Goal: Task Accomplishment & Management: Use online tool/utility

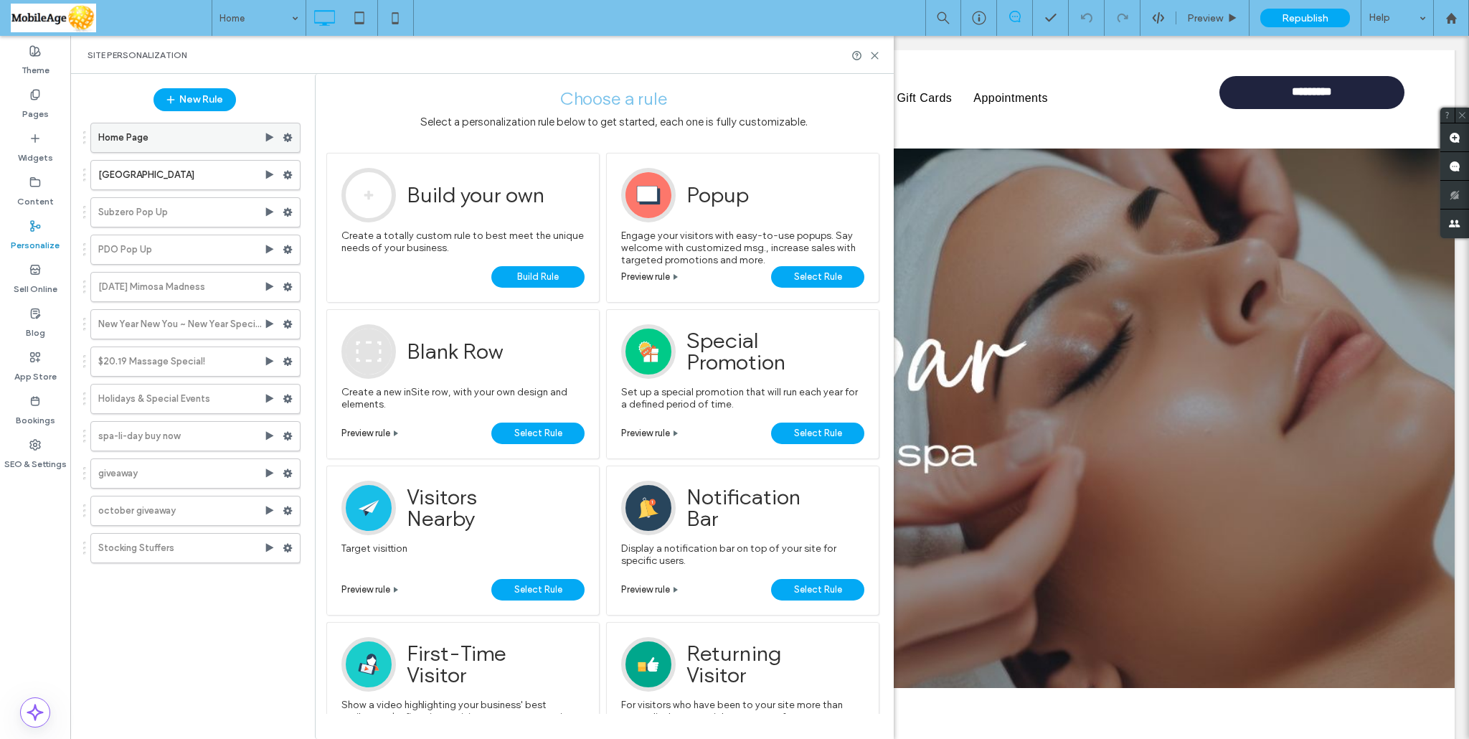
click at [287, 136] on icon at bounding box center [288, 138] width 10 height 10
click at [470, 169] on span "Edit Trigger" at bounding box center [483, 168] width 54 height 12
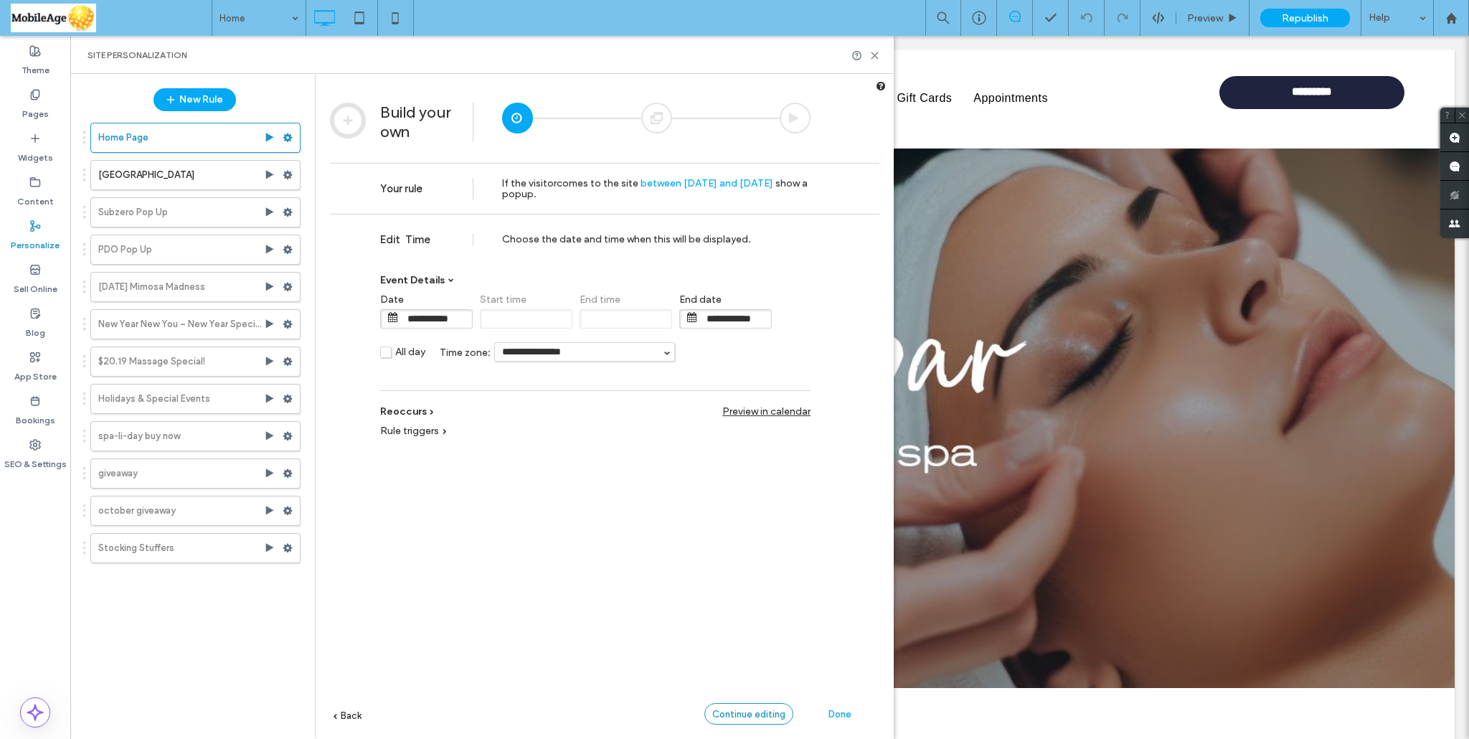
click at [728, 713] on span "Continue editing" at bounding box center [748, 714] width 73 height 11
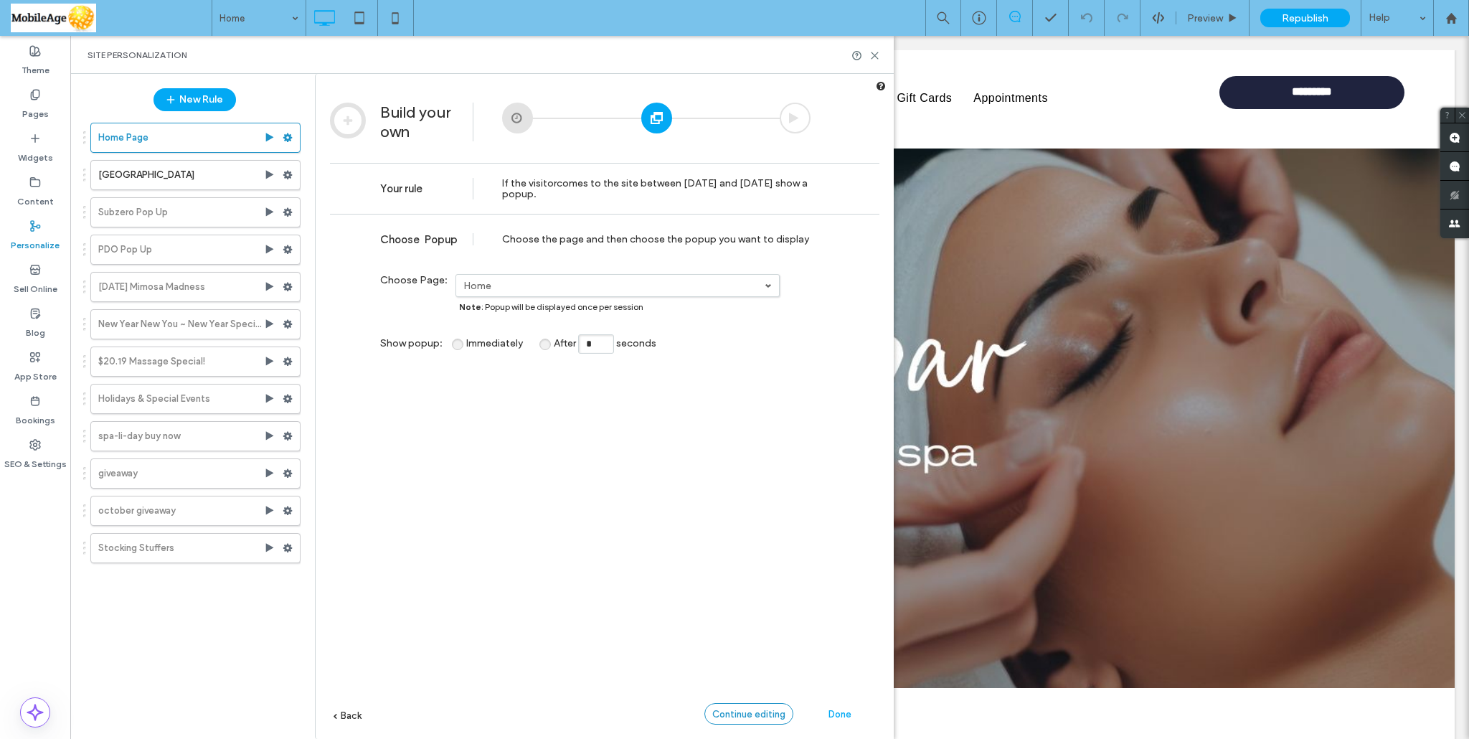
click at [749, 710] on span "Continue editing" at bounding box center [748, 714] width 73 height 11
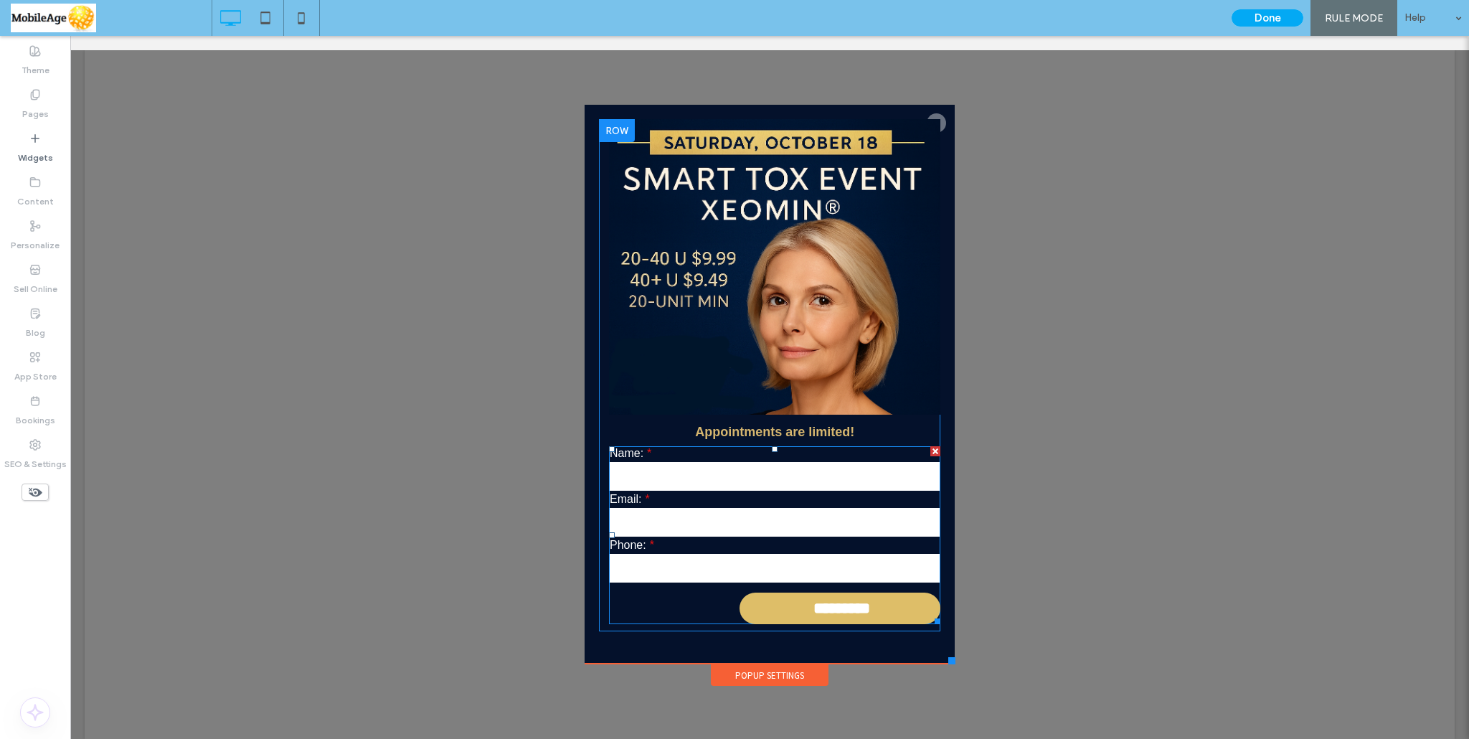
click at [628, 564] on input "tel" at bounding box center [775, 568] width 330 height 29
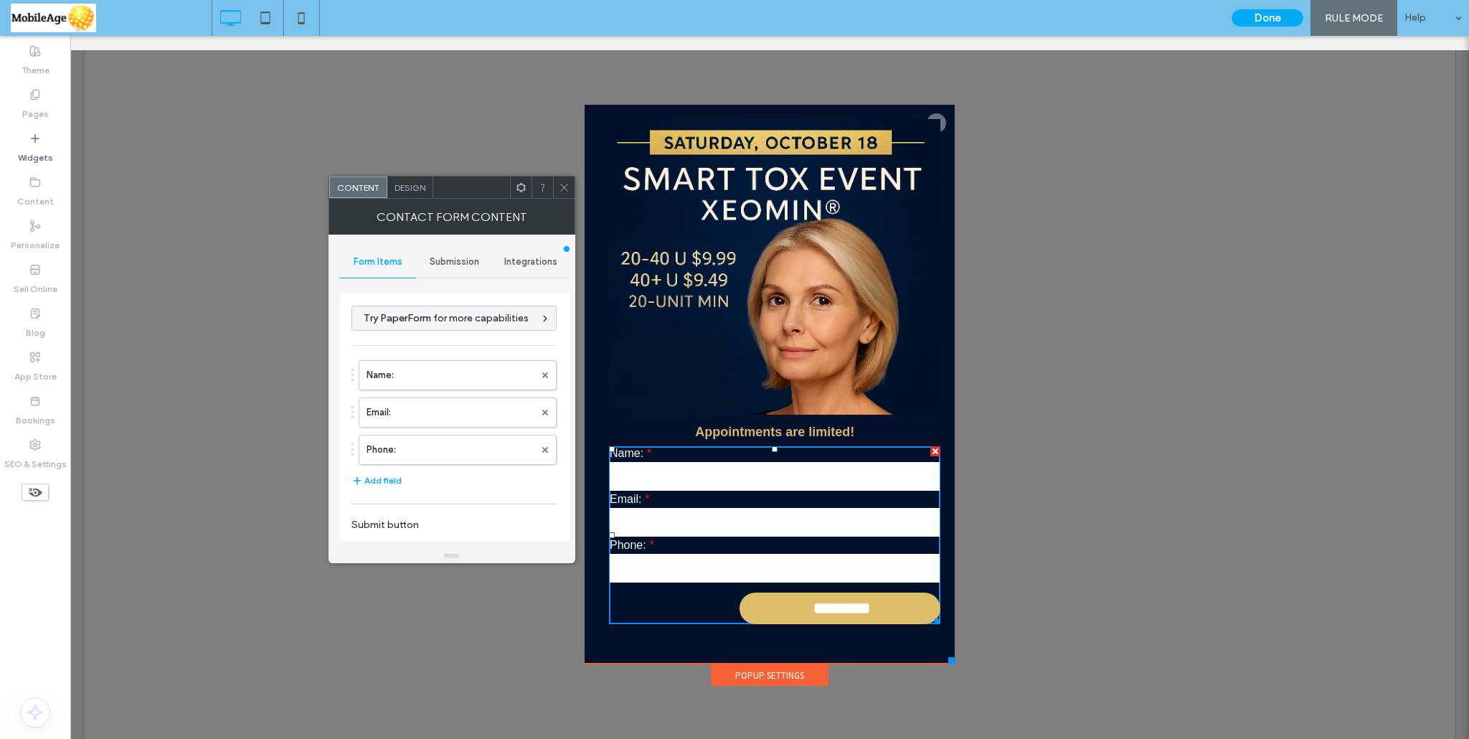
type input "*********"
type input "**********"
click at [455, 376] on label "Name:" at bounding box center [450, 375] width 168 height 29
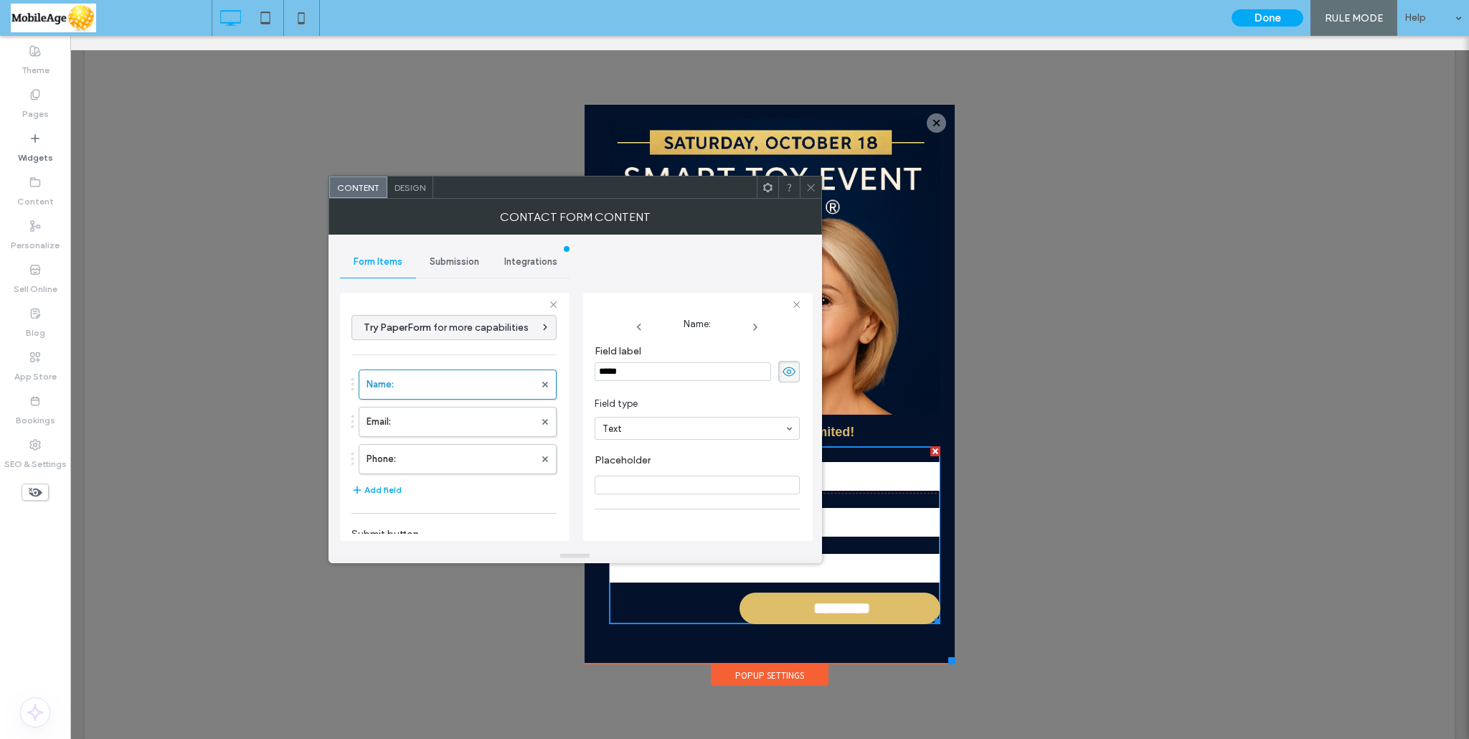
click at [598, 372] on input "*****" at bounding box center [683, 371] width 176 height 19
type input "**********"
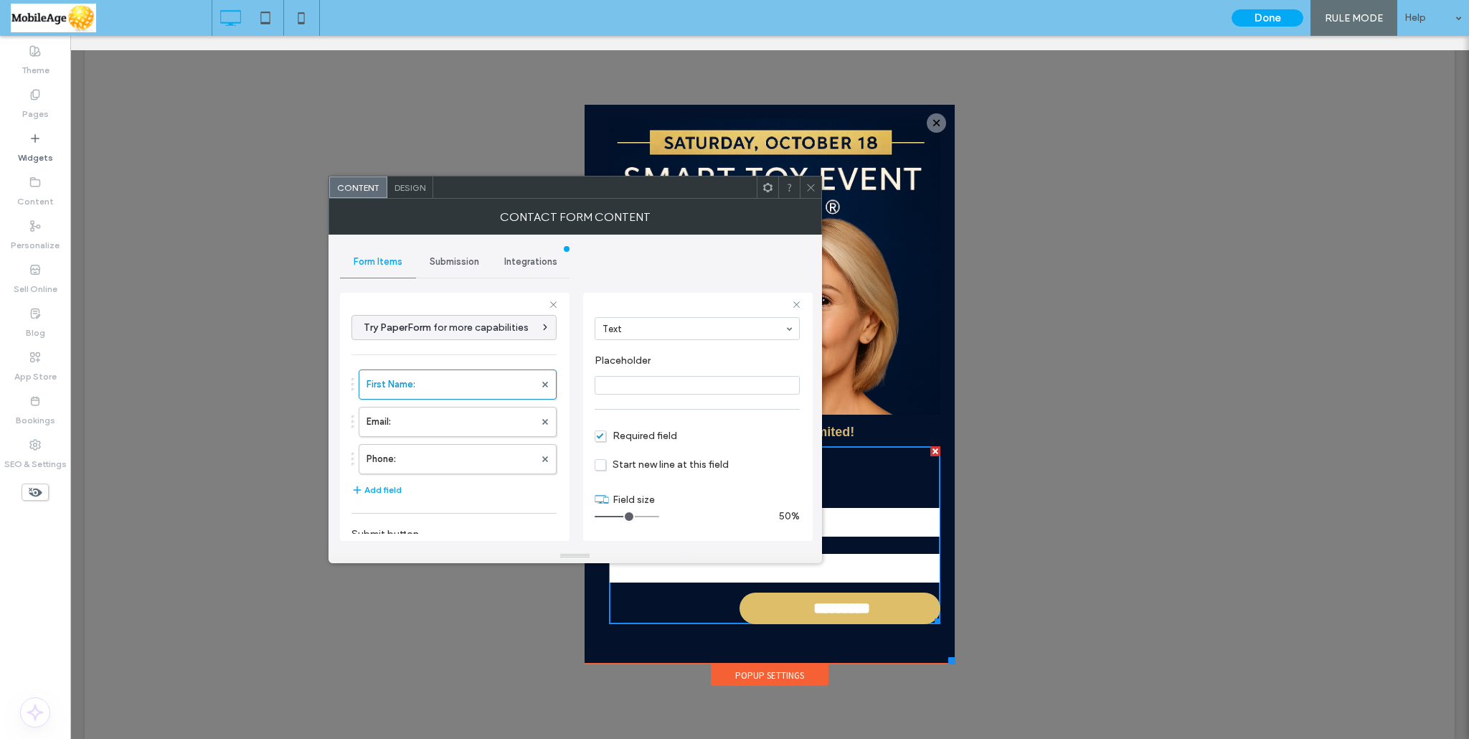
click at [625, 516] on input "range" at bounding box center [627, 516] width 65 height 1
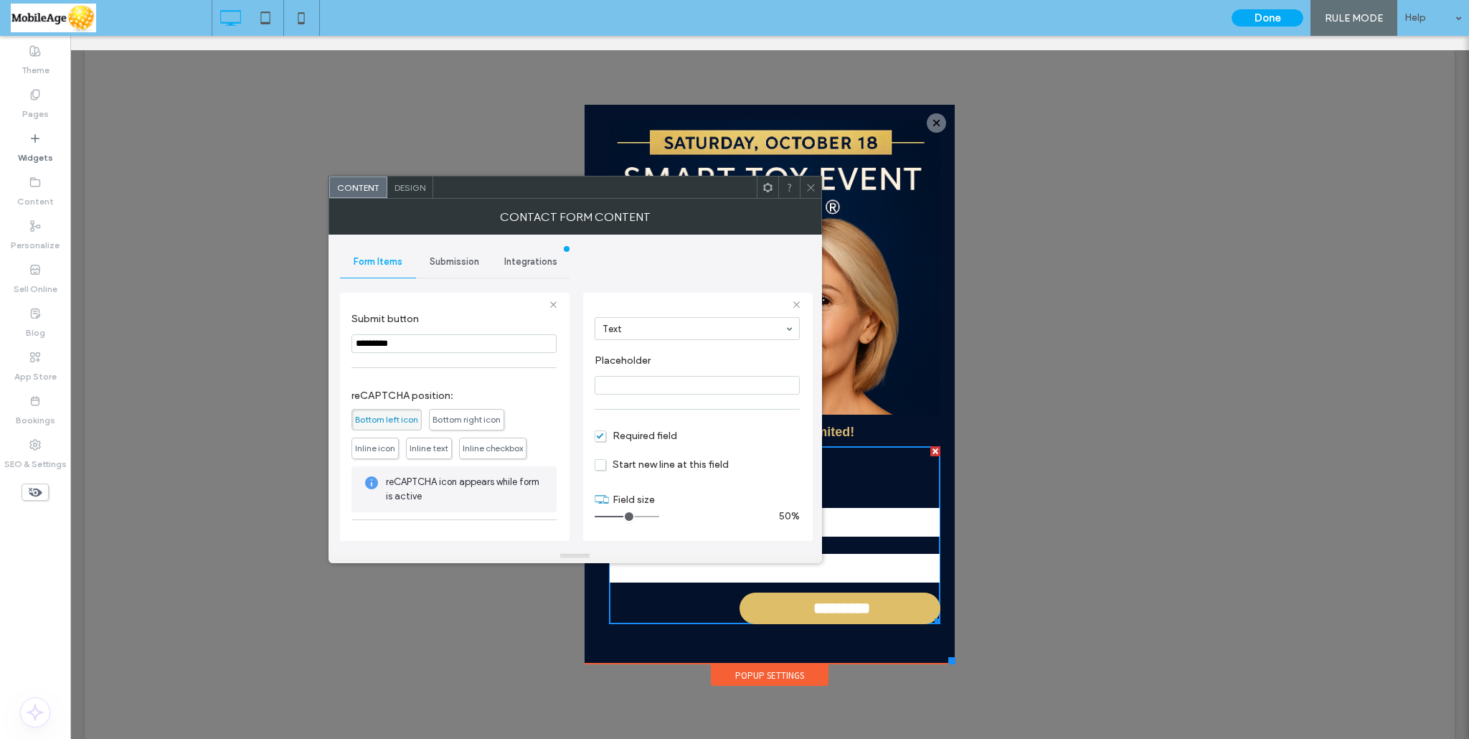
scroll to position [0, 0]
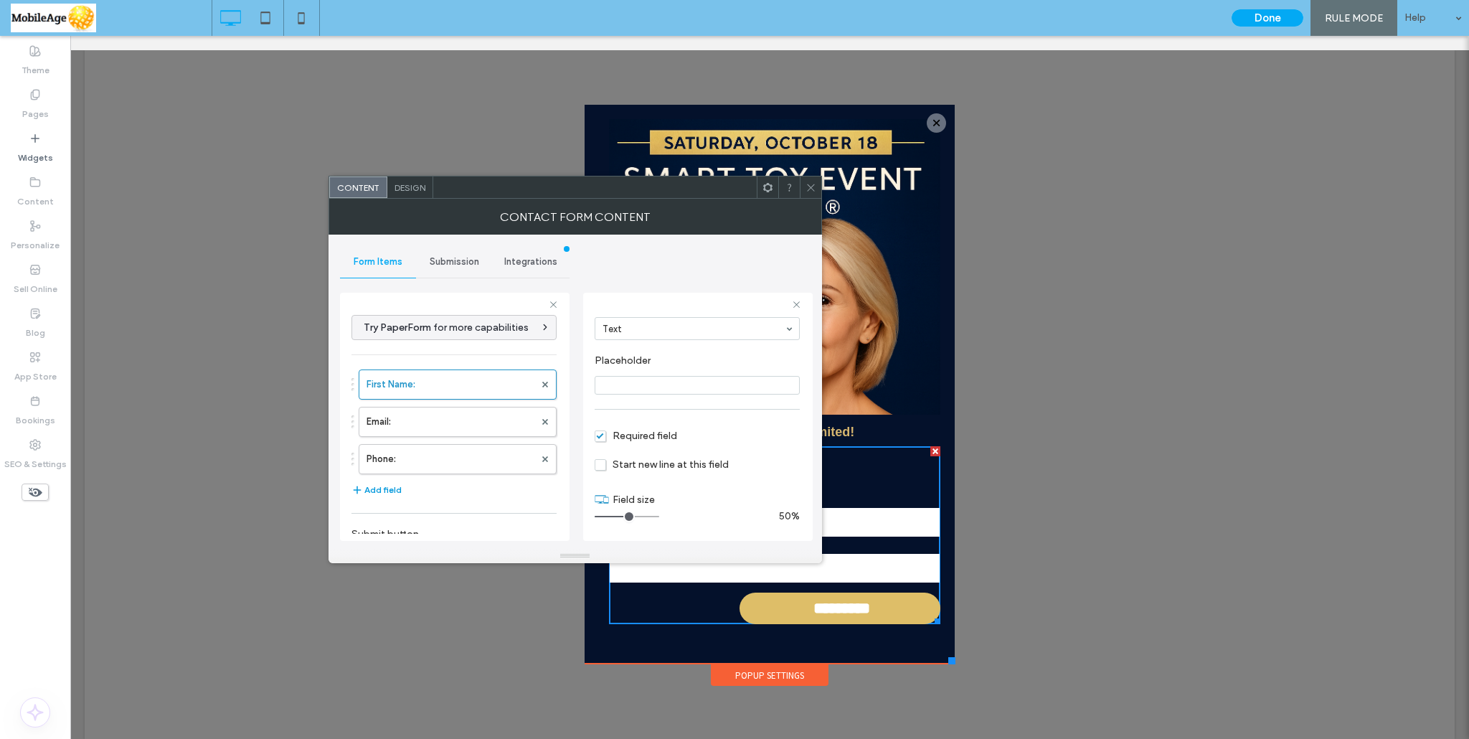
click at [367, 489] on button "Add field" at bounding box center [376, 489] width 50 height 17
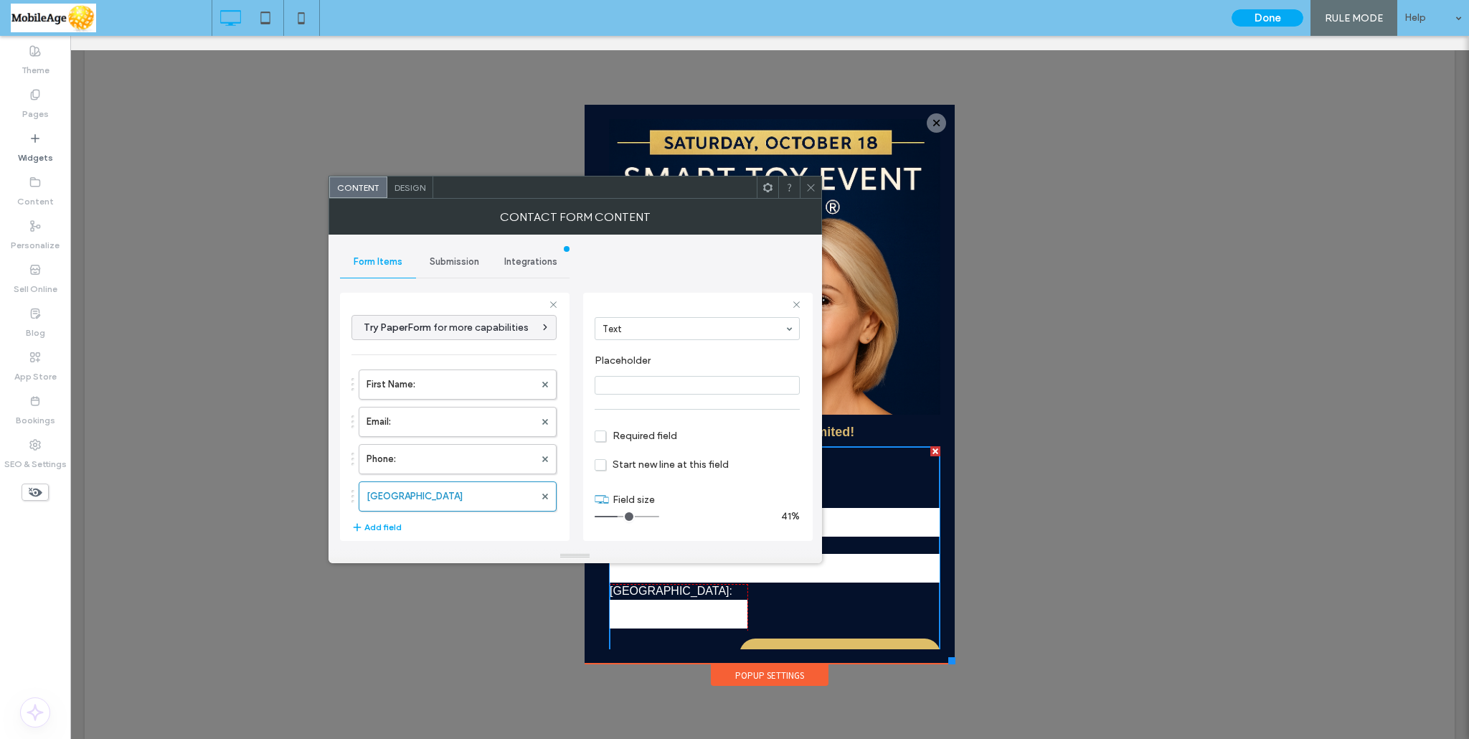
click at [621, 516] on input "range" at bounding box center [627, 516] width 65 height 1
click at [624, 516] on input "range" at bounding box center [627, 516] width 65 height 1
type input "*"
click at [626, 516] on input "range" at bounding box center [627, 516] width 65 height 1
click at [620, 371] on input "*********" at bounding box center [683, 371] width 176 height 19
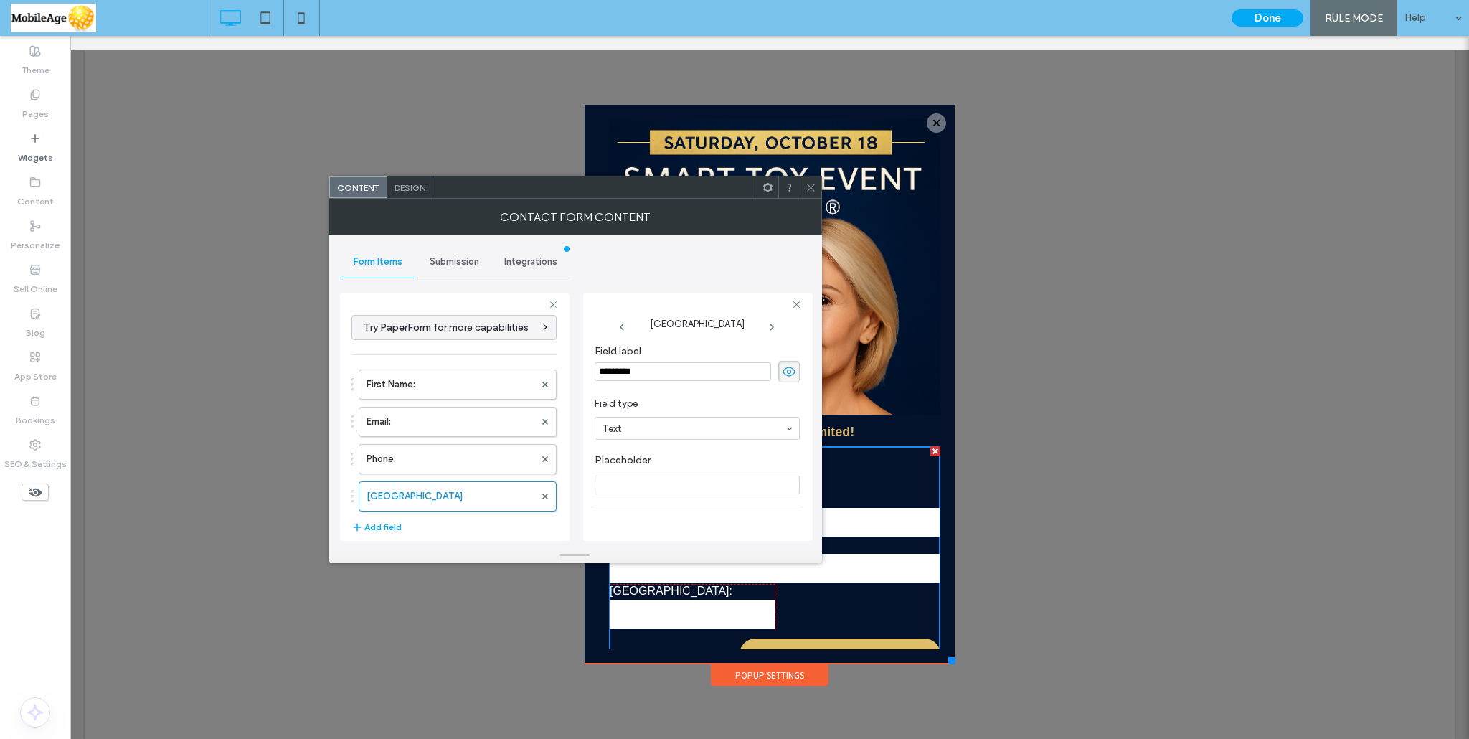
click at [620, 371] on input "*********" at bounding box center [683, 371] width 176 height 19
type input "**********"
click at [604, 433] on span "Required field" at bounding box center [636, 436] width 82 height 12
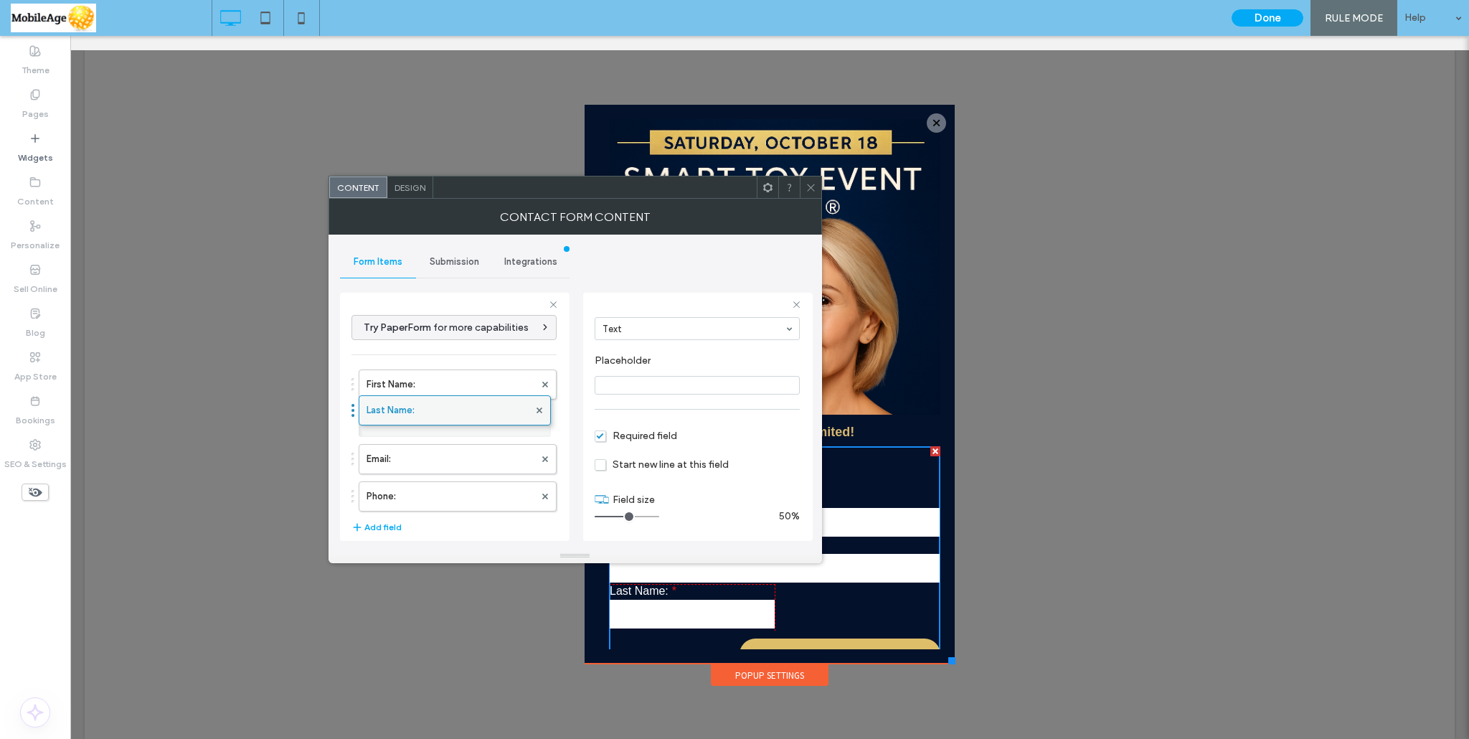
drag, startPoint x: 410, startPoint y: 492, endPoint x: 419, endPoint y: 399, distance: 92.9
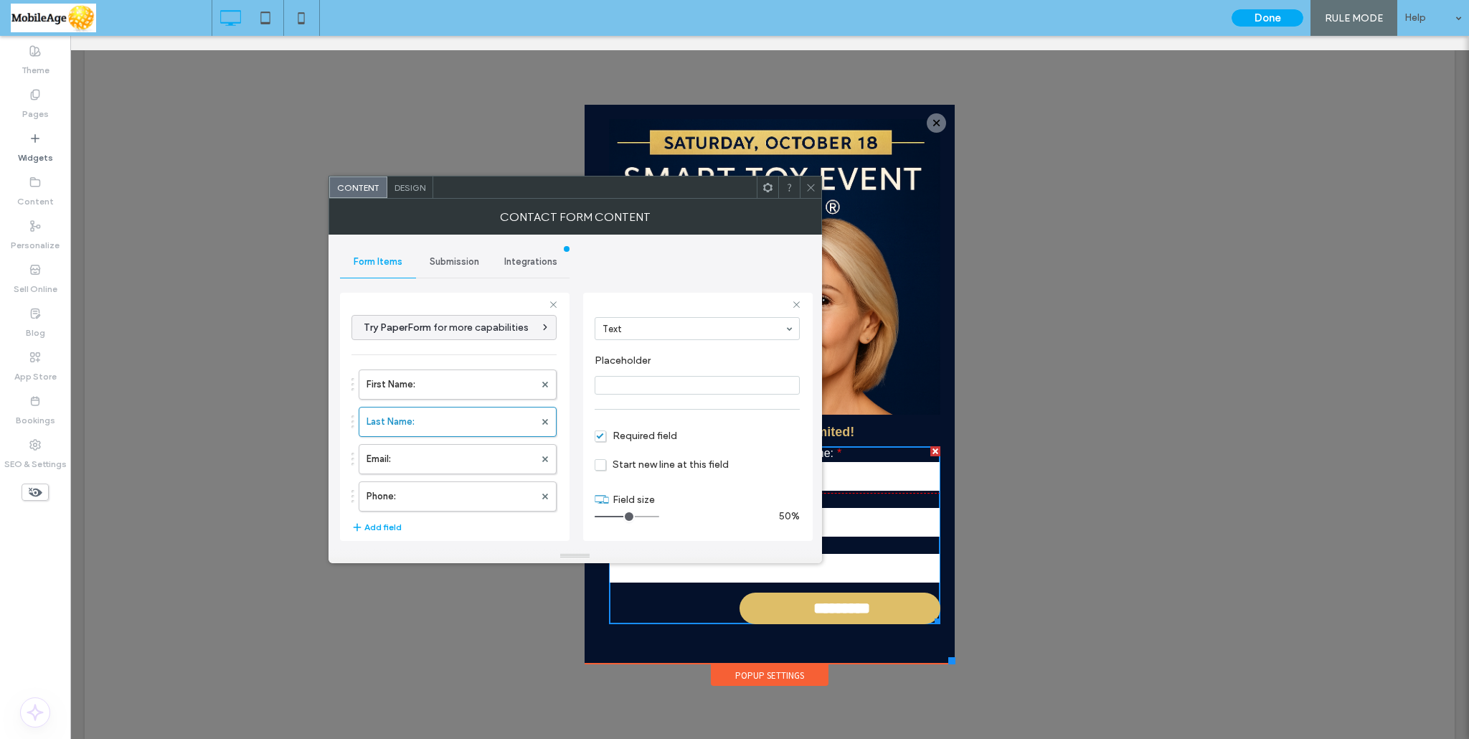
drag, startPoint x: 811, startPoint y: 197, endPoint x: 749, endPoint y: 265, distance: 92.4
click at [811, 197] on span at bounding box center [810, 187] width 11 height 22
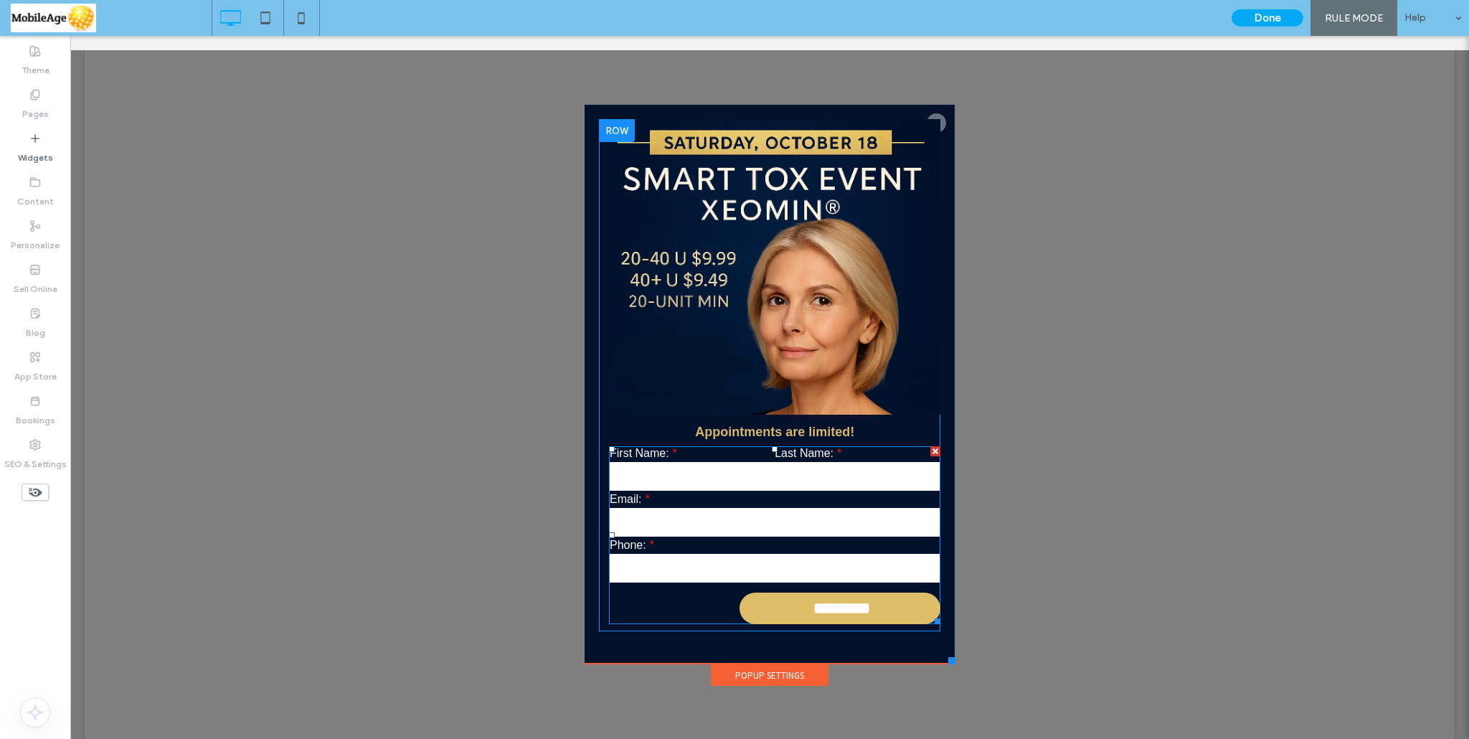
click at [760, 477] on input "text" at bounding box center [692, 476] width 165 height 29
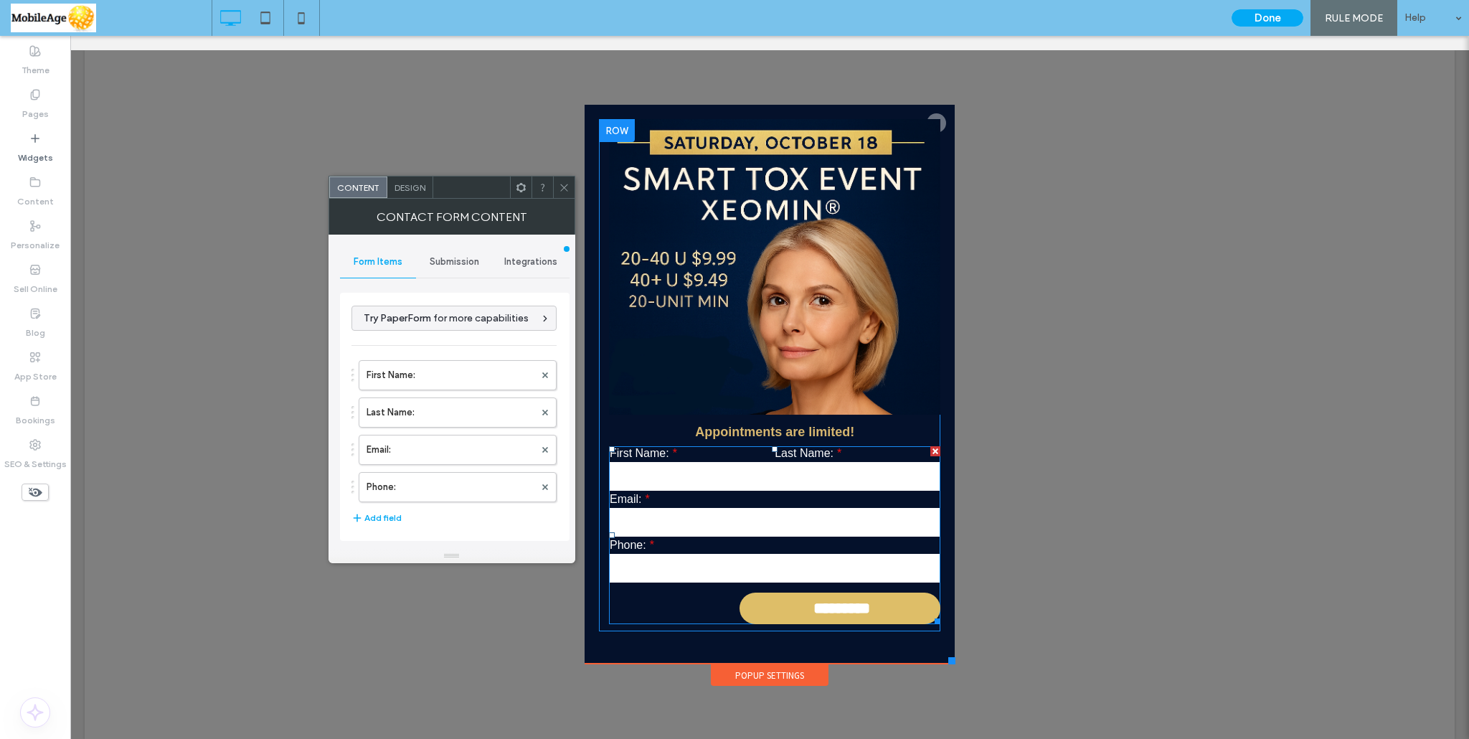
type input "*********"
type input "**********"
click at [413, 187] on span "Design" at bounding box center [409, 187] width 31 height 11
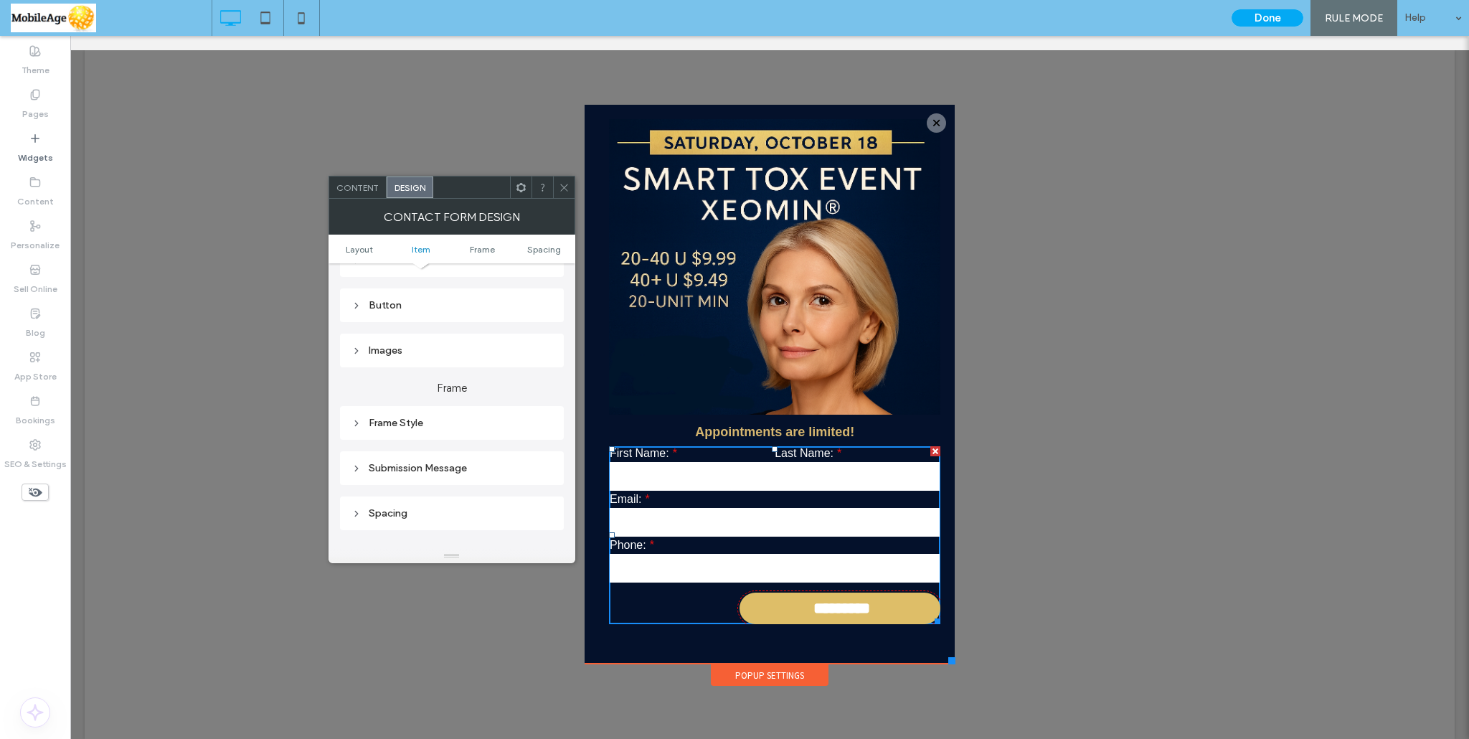
scroll to position [215, 0]
click at [357, 329] on icon at bounding box center [356, 332] width 10 height 10
click at [502, 357] on span "Field Text" at bounding box center [502, 356] width 43 height 11
click at [389, 420] on div "Frame Style" at bounding box center [451, 422] width 201 height 12
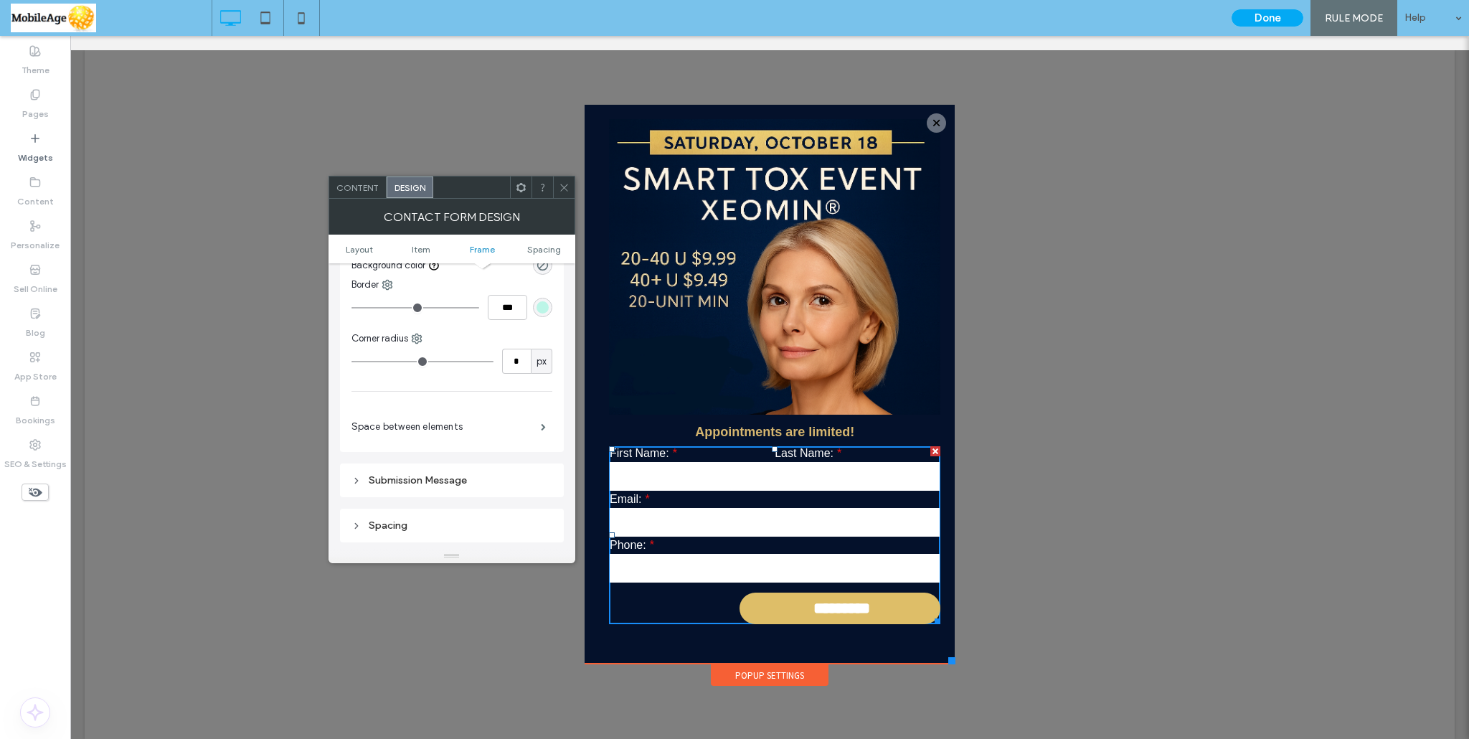
scroll to position [645, 0]
click at [396, 420] on label "Space between elements" at bounding box center [445, 426] width 189 height 29
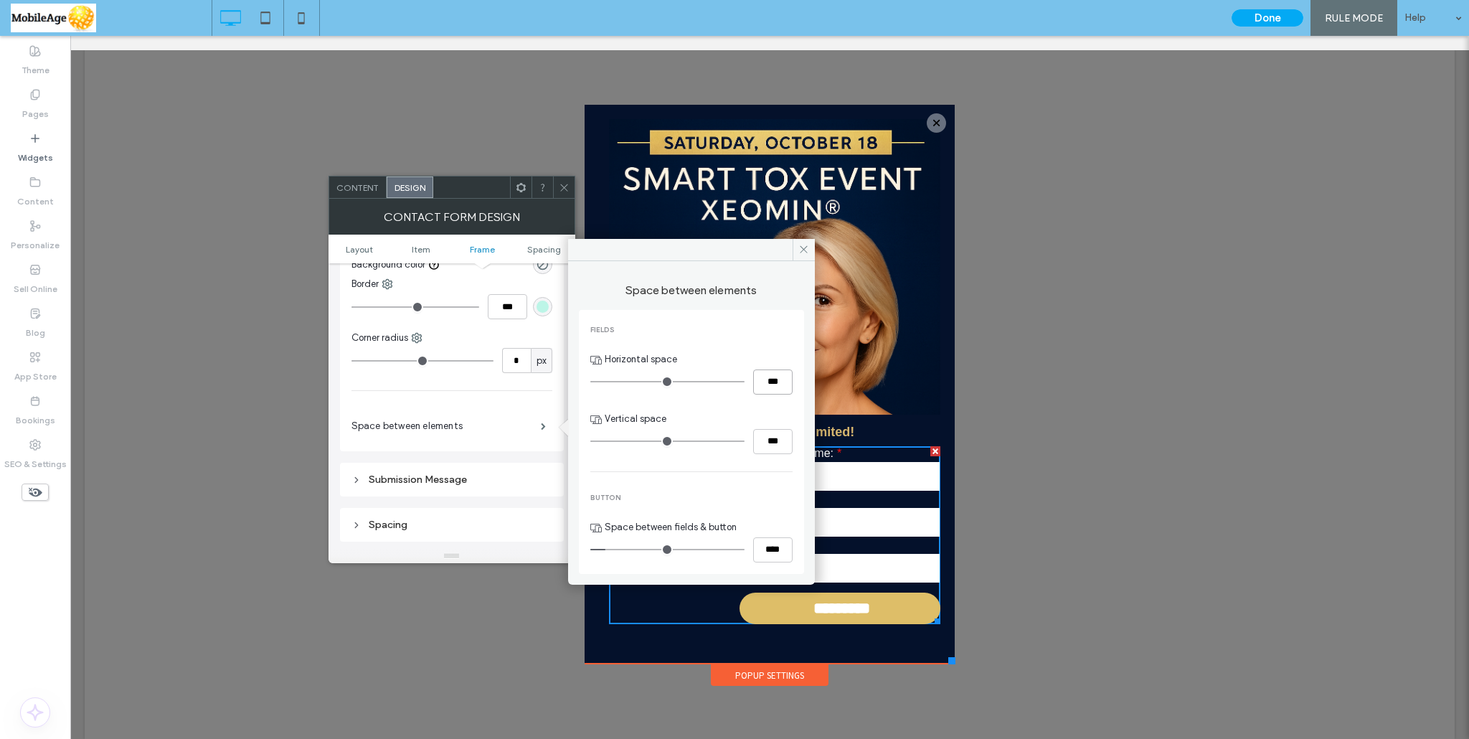
click at [766, 375] on input "***" at bounding box center [772, 381] width 39 height 25
type input "*"
type input "***"
click at [803, 237] on img at bounding box center [774, 266] width 331 height 295
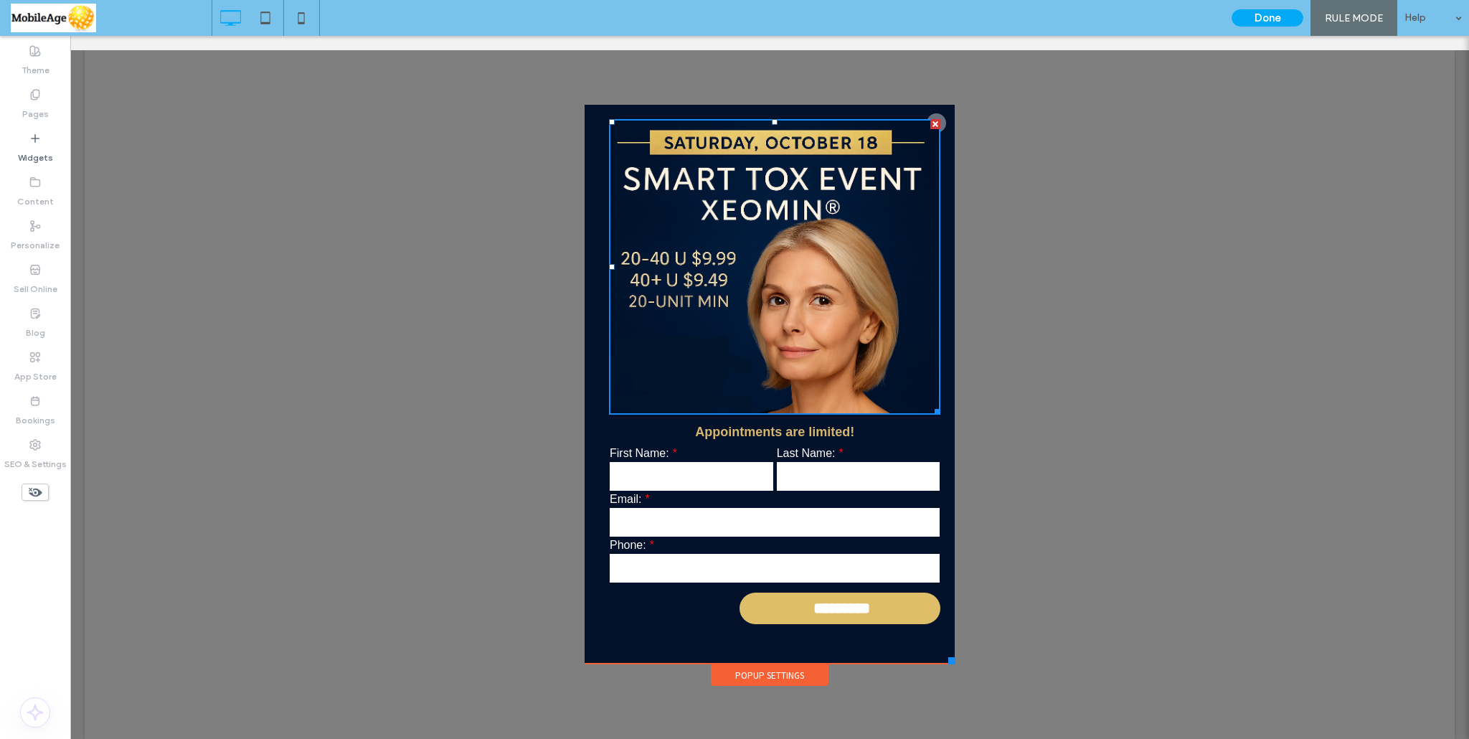
click at [703, 524] on input "email" at bounding box center [775, 522] width 330 height 29
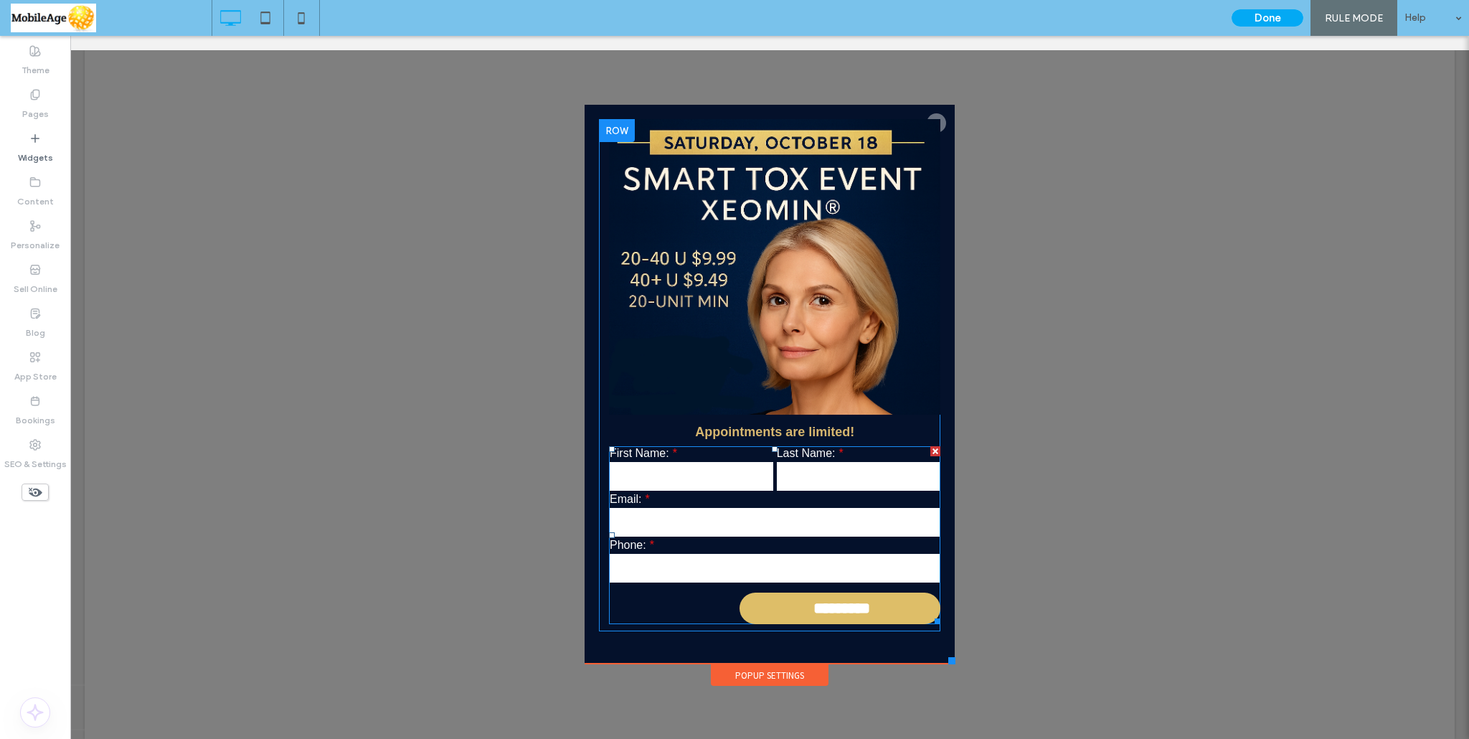
click at [660, 566] on input "tel" at bounding box center [775, 568] width 330 height 29
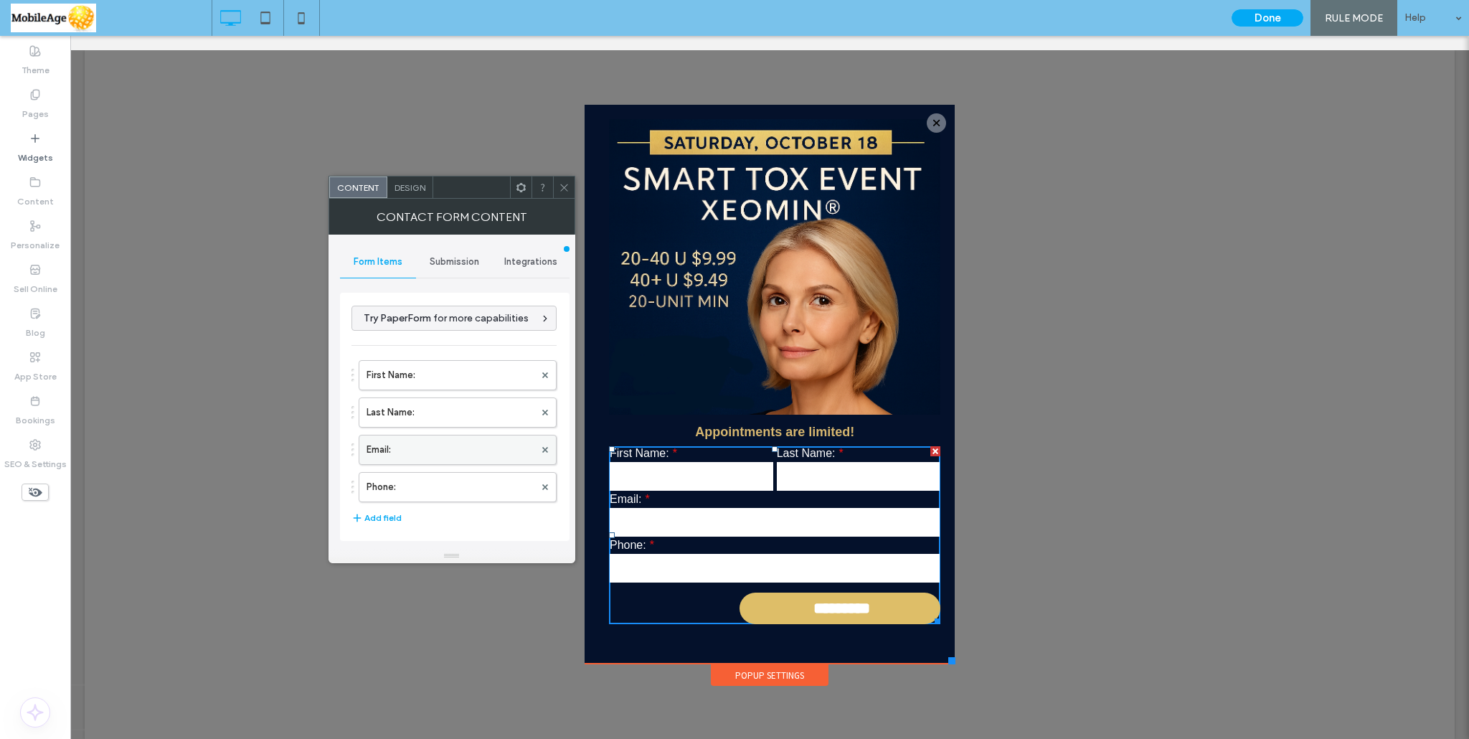
click at [413, 453] on label "Email:" at bounding box center [450, 449] width 168 height 29
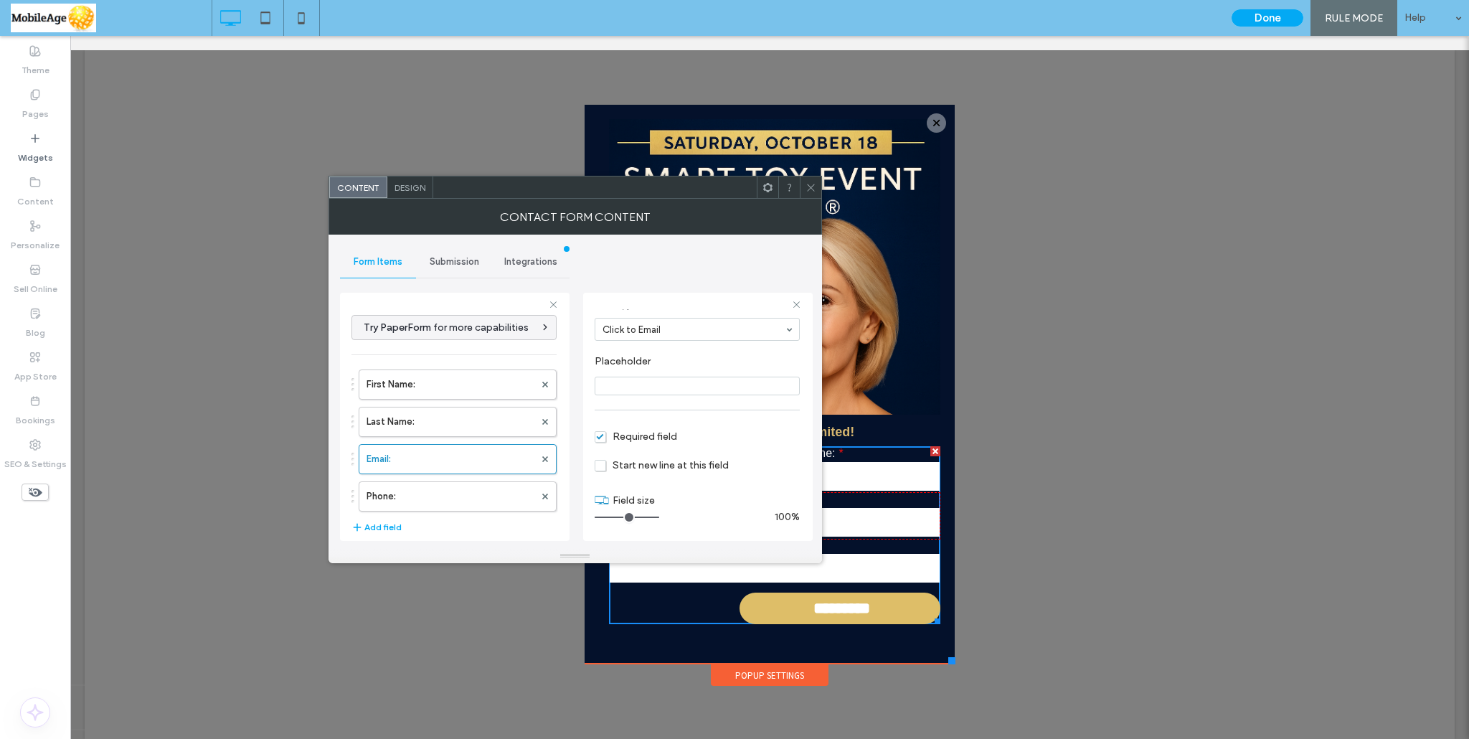
scroll to position [100, 0]
click at [630, 516] on input "range" at bounding box center [627, 516] width 65 height 1
click at [625, 516] on input "range" at bounding box center [627, 516] width 65 height 1
click at [623, 516] on input "range" at bounding box center [627, 516] width 65 height 1
click at [393, 499] on label "Phone:" at bounding box center [450, 496] width 168 height 29
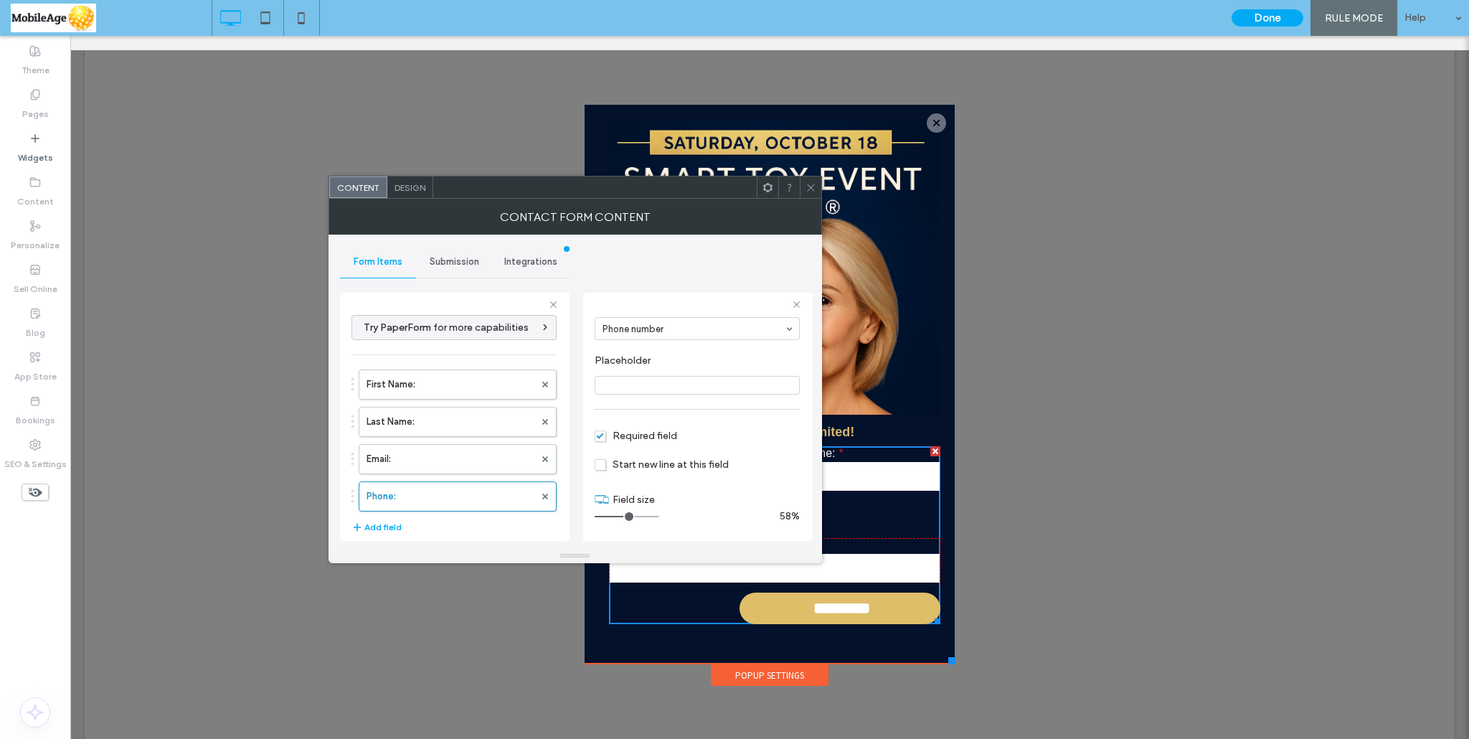
click at [630, 516] on input "range" at bounding box center [627, 516] width 65 height 1
click at [621, 516] on input "range" at bounding box center [627, 516] width 65 height 1
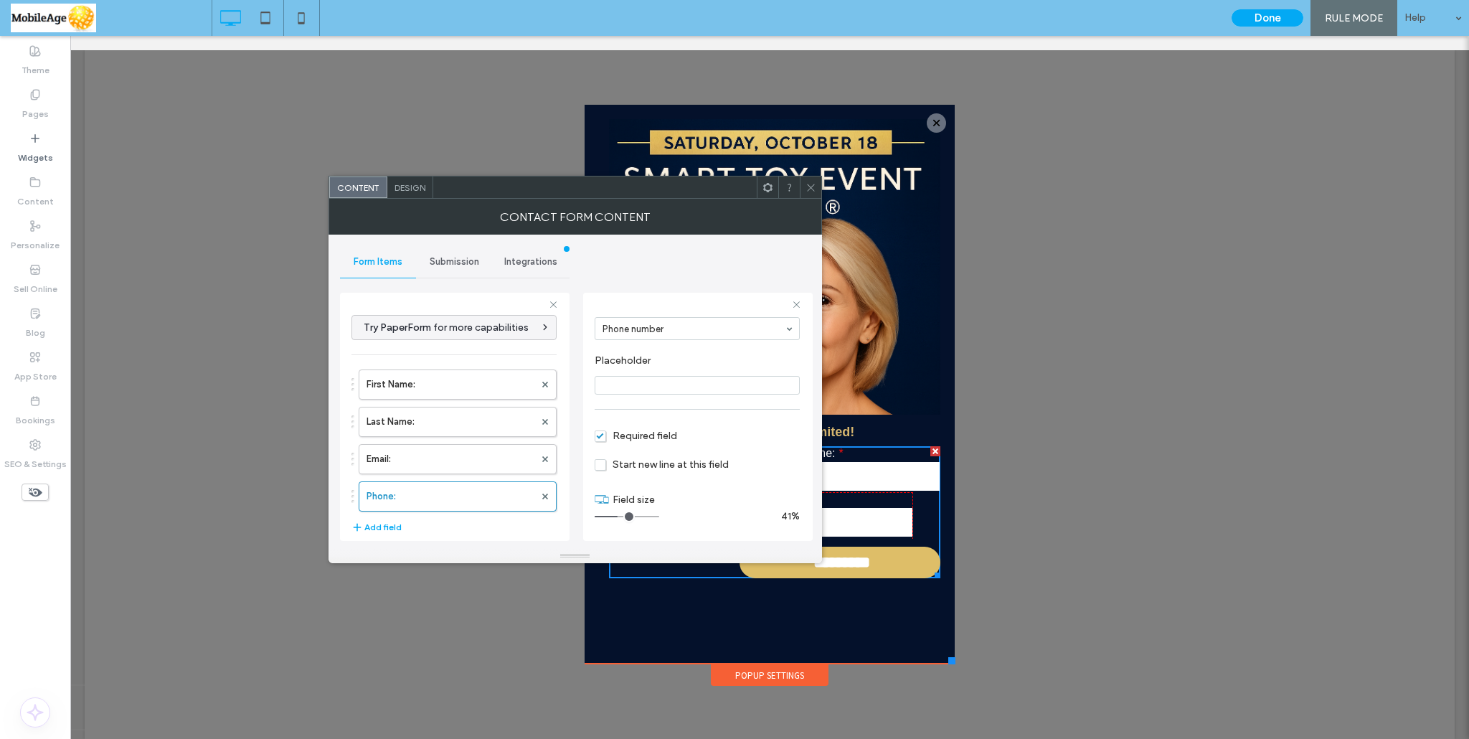
click at [627, 516] on input "range" at bounding box center [627, 516] width 65 height 1
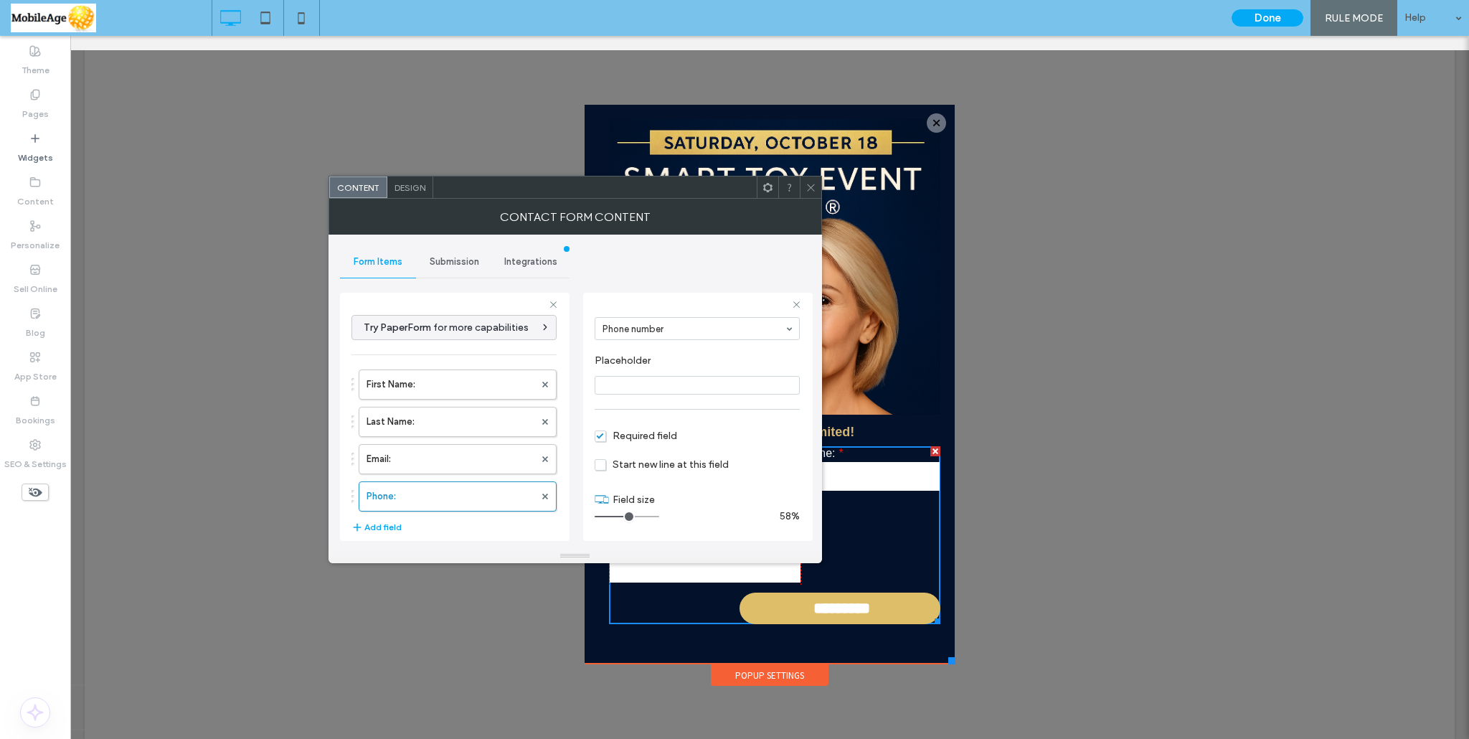
type input "*"
click at [624, 516] on input "range" at bounding box center [627, 516] width 65 height 1
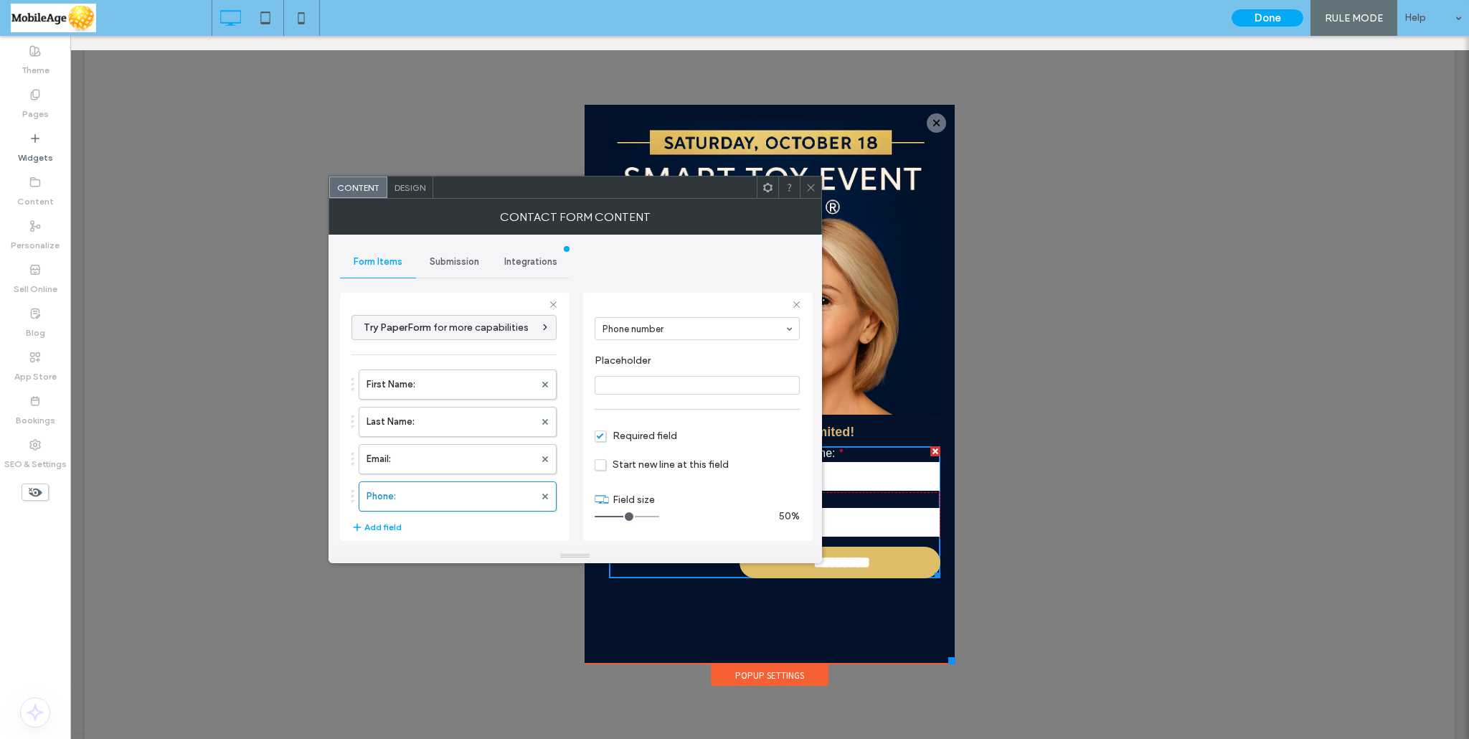
click at [808, 191] on icon at bounding box center [810, 187] width 11 height 11
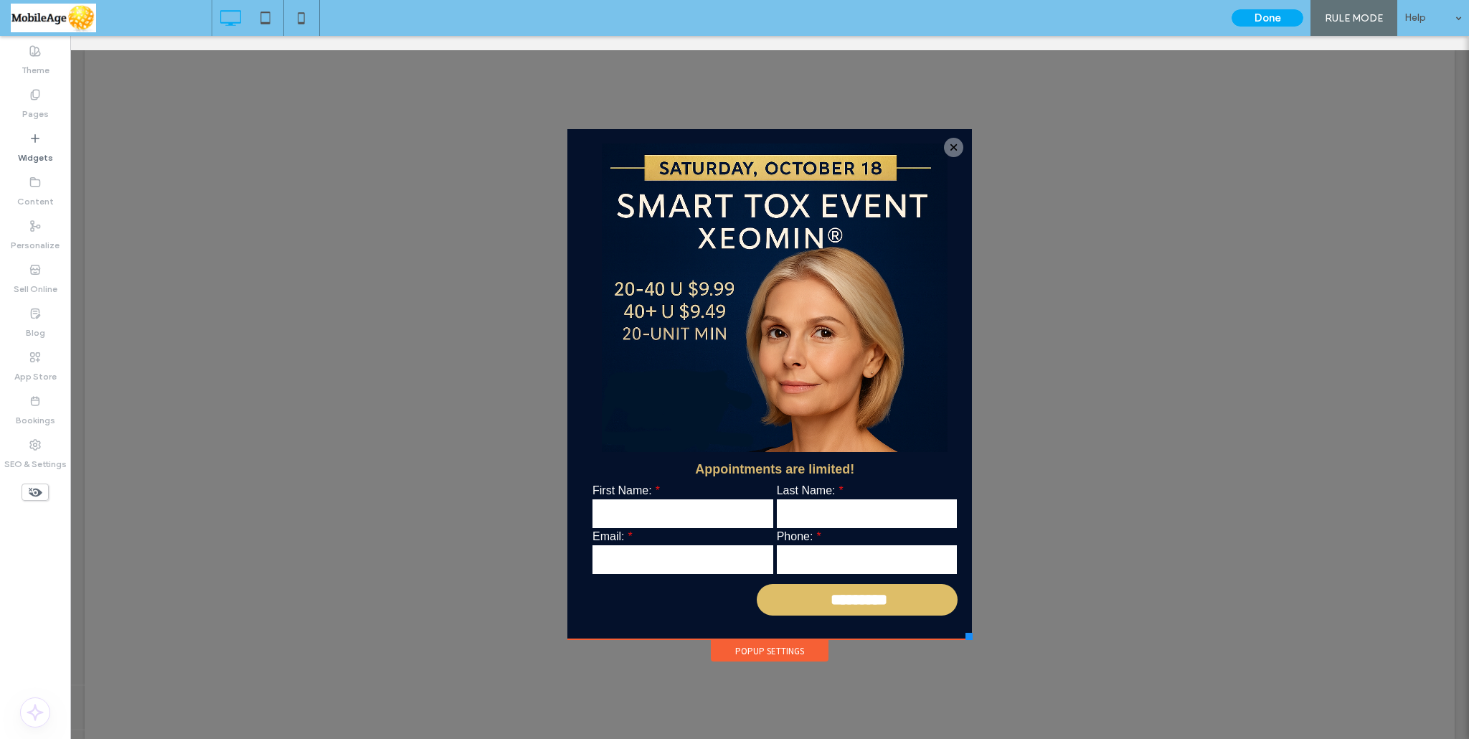
drag, startPoint x: 945, startPoint y: 658, endPoint x: 967, endPoint y: 640, distance: 28.0
click at [967, 640] on div "Click To Paste Home About Us Our Team Join Our Team Blog Med Spa Injectables Sm…" at bounding box center [770, 394] width 412 height 536
click at [857, 602] on input "*********" at bounding box center [858, 600] width 197 height 32
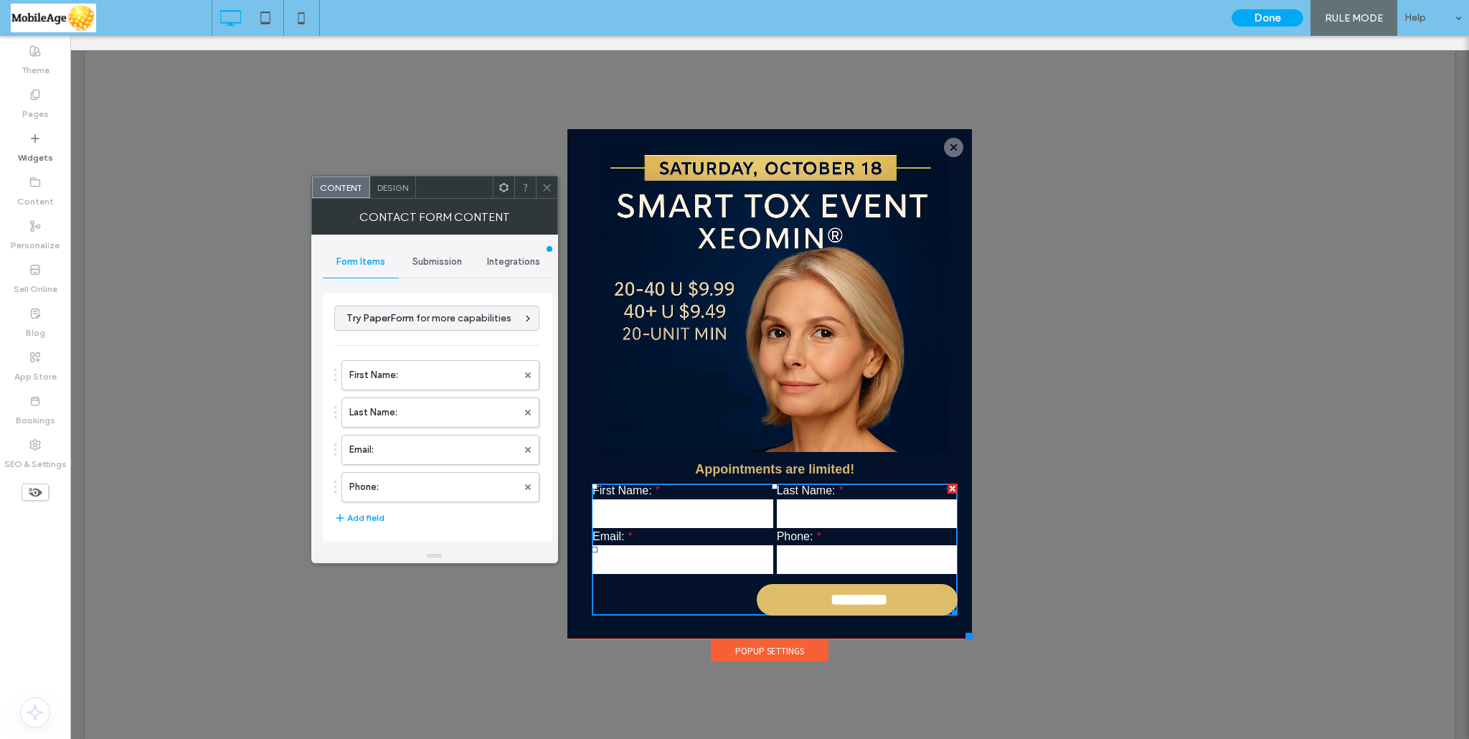
click at [390, 191] on span "Design" at bounding box center [392, 187] width 31 height 11
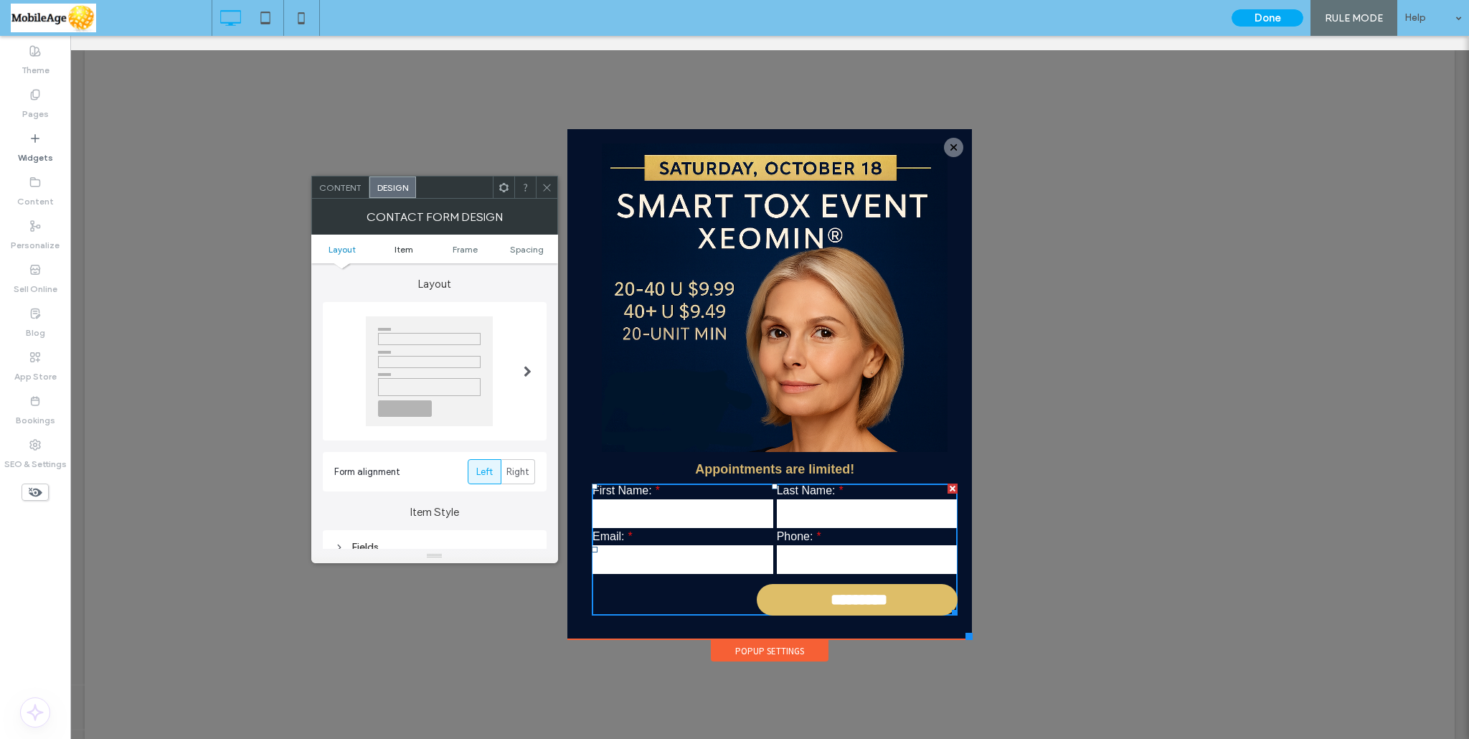
click at [402, 249] on span "Item" at bounding box center [403, 249] width 19 height 11
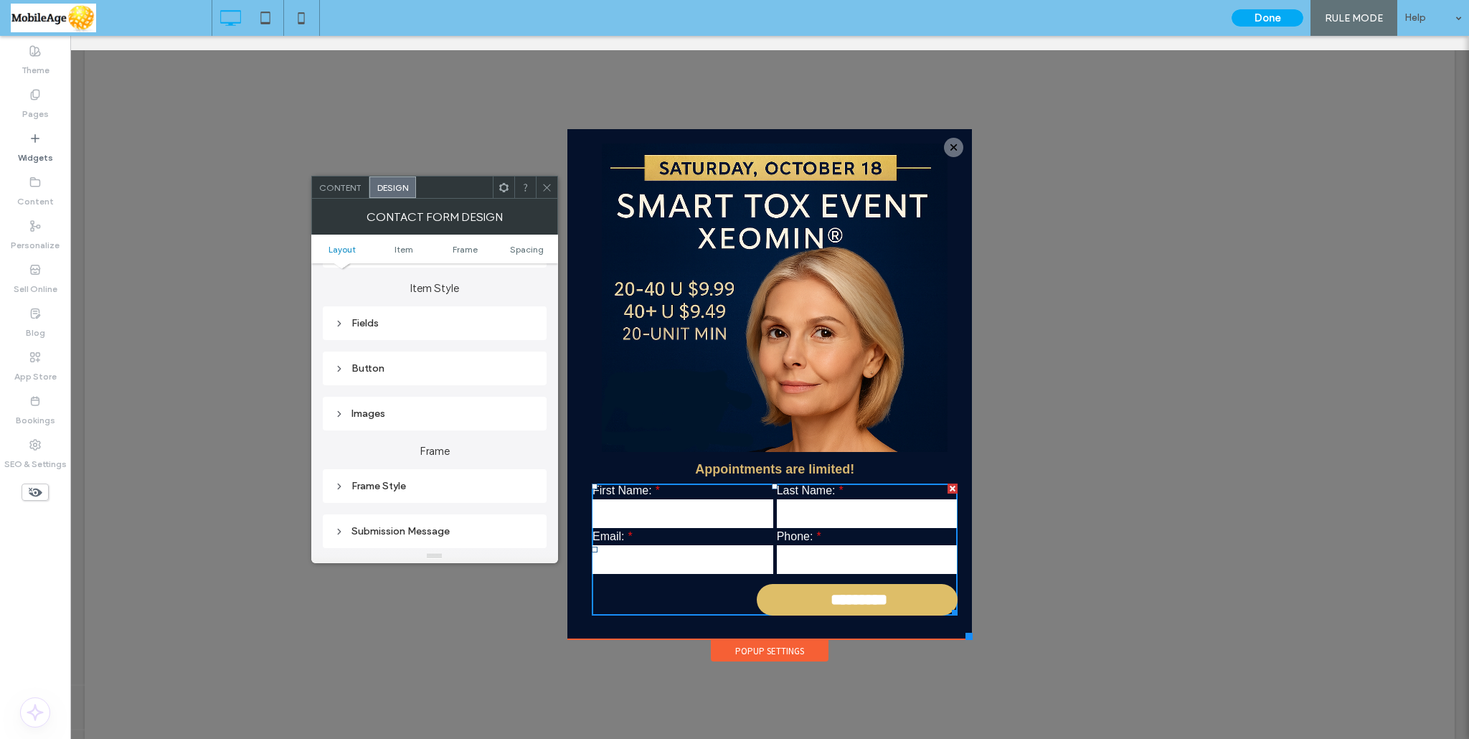
scroll to position [228, 0]
click at [379, 369] on div "Button" at bounding box center [434, 363] width 201 height 19
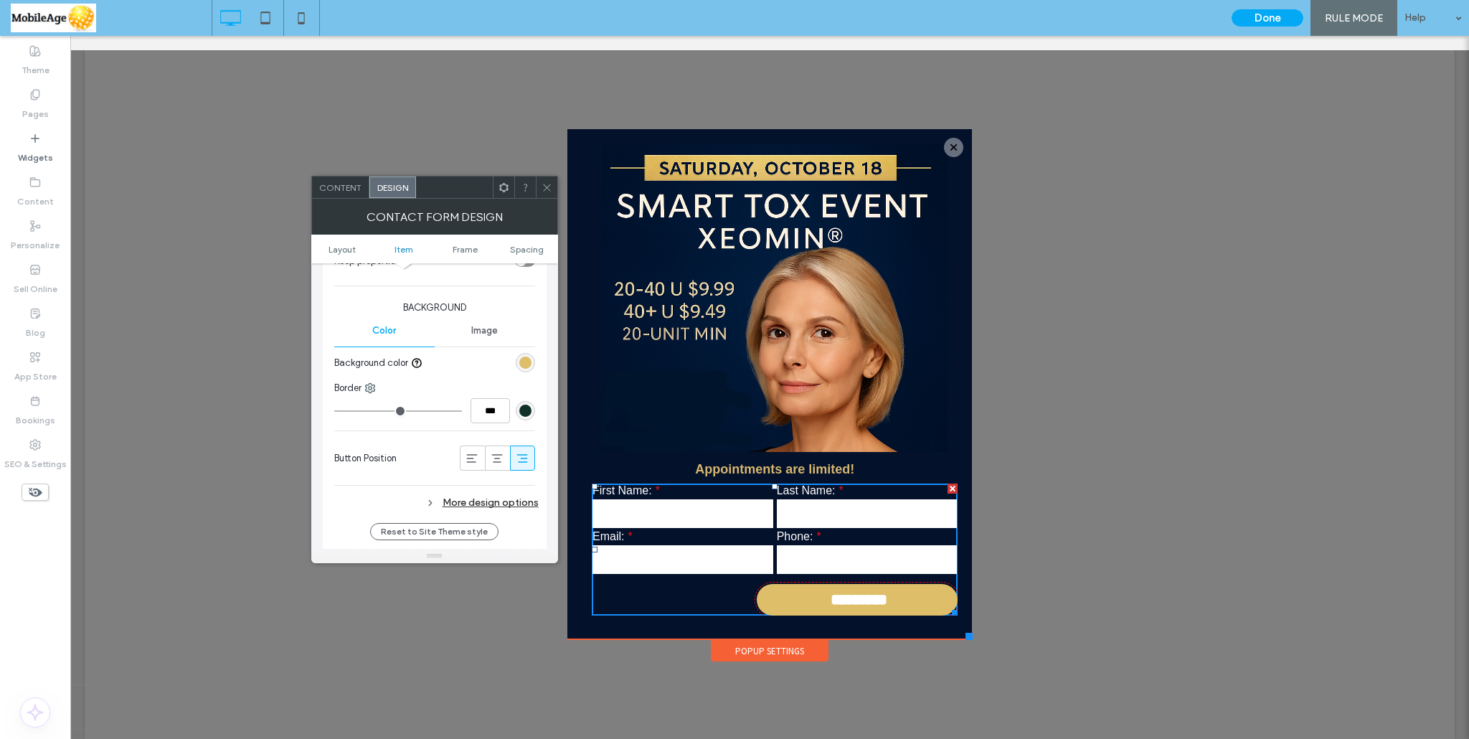
scroll to position [587, 0]
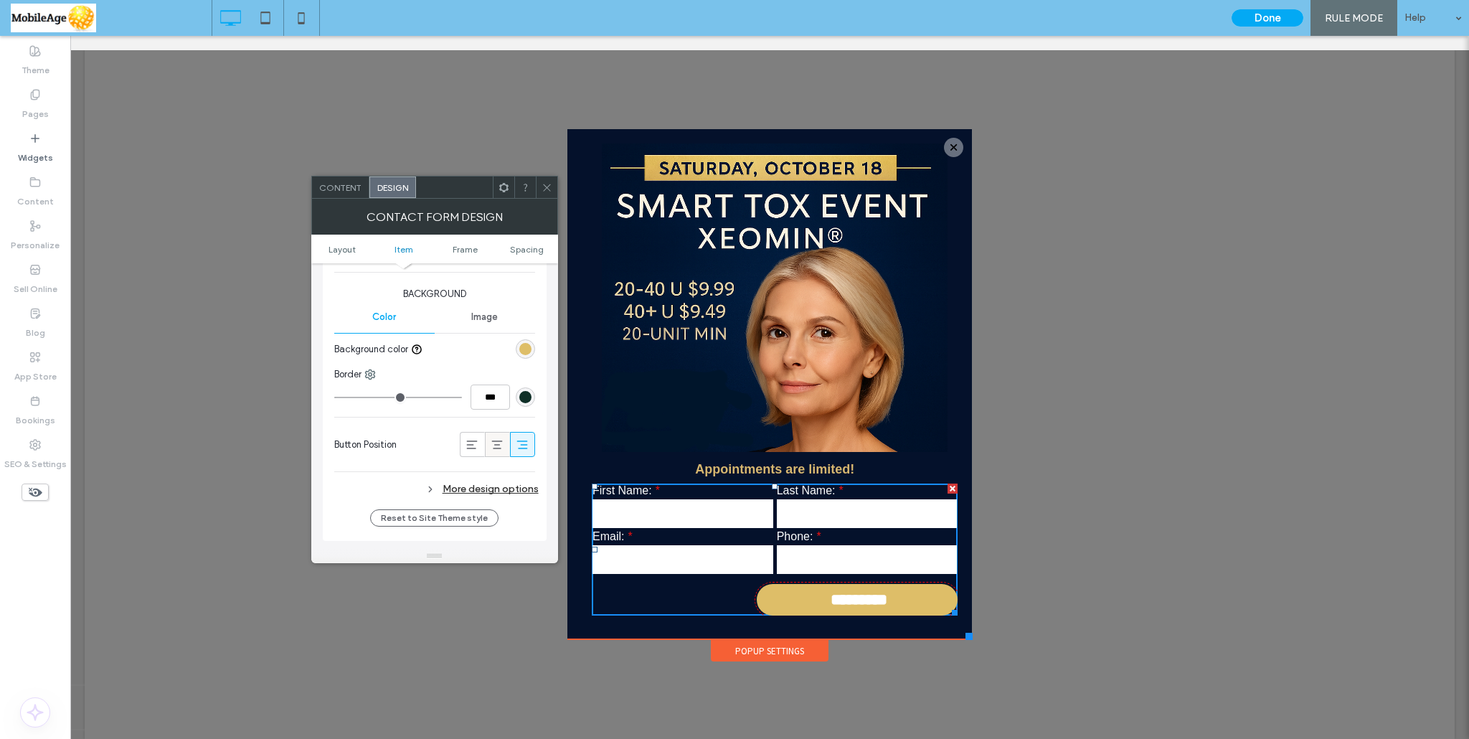
click at [491, 443] on icon at bounding box center [497, 444] width 14 height 14
click at [548, 187] on icon at bounding box center [546, 187] width 11 height 11
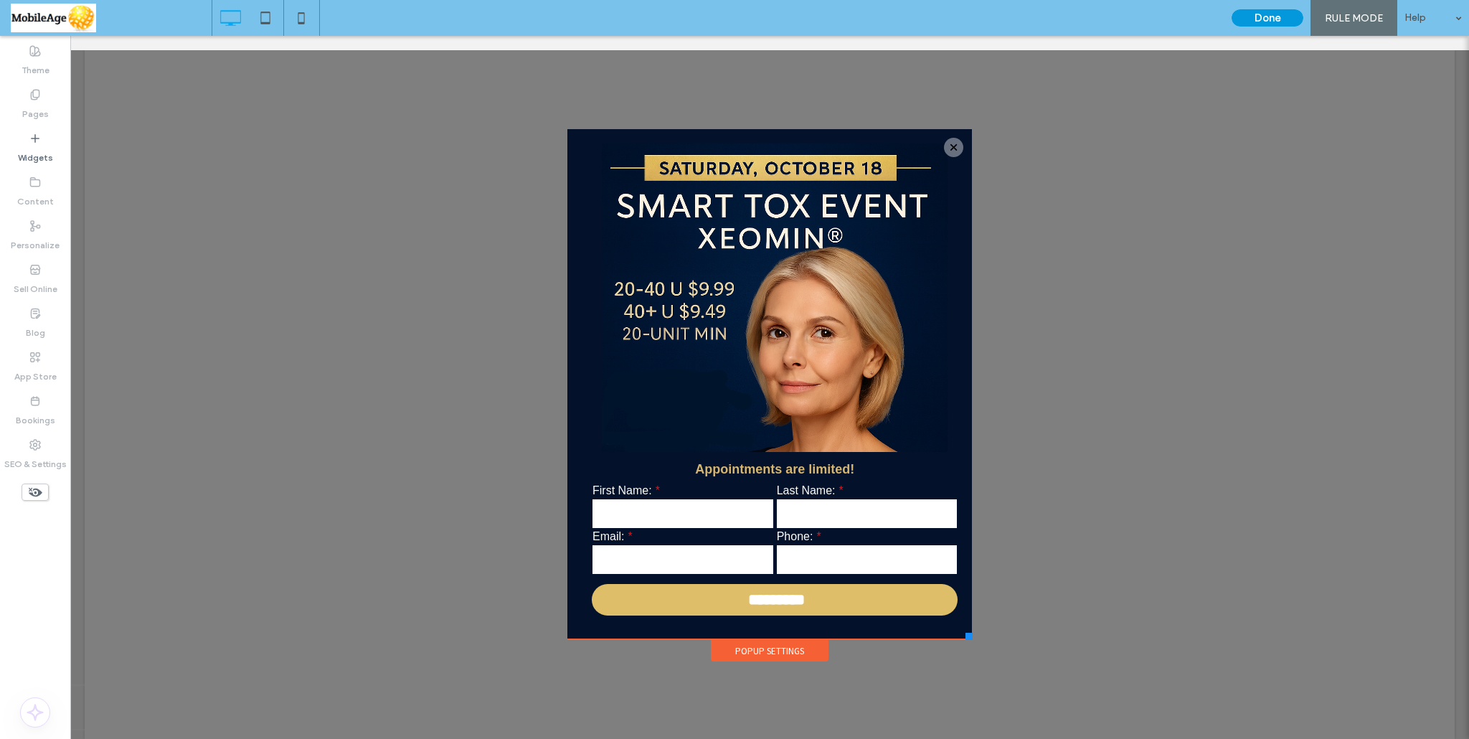
click at [1267, 16] on button "Done" at bounding box center [1267, 17] width 72 height 17
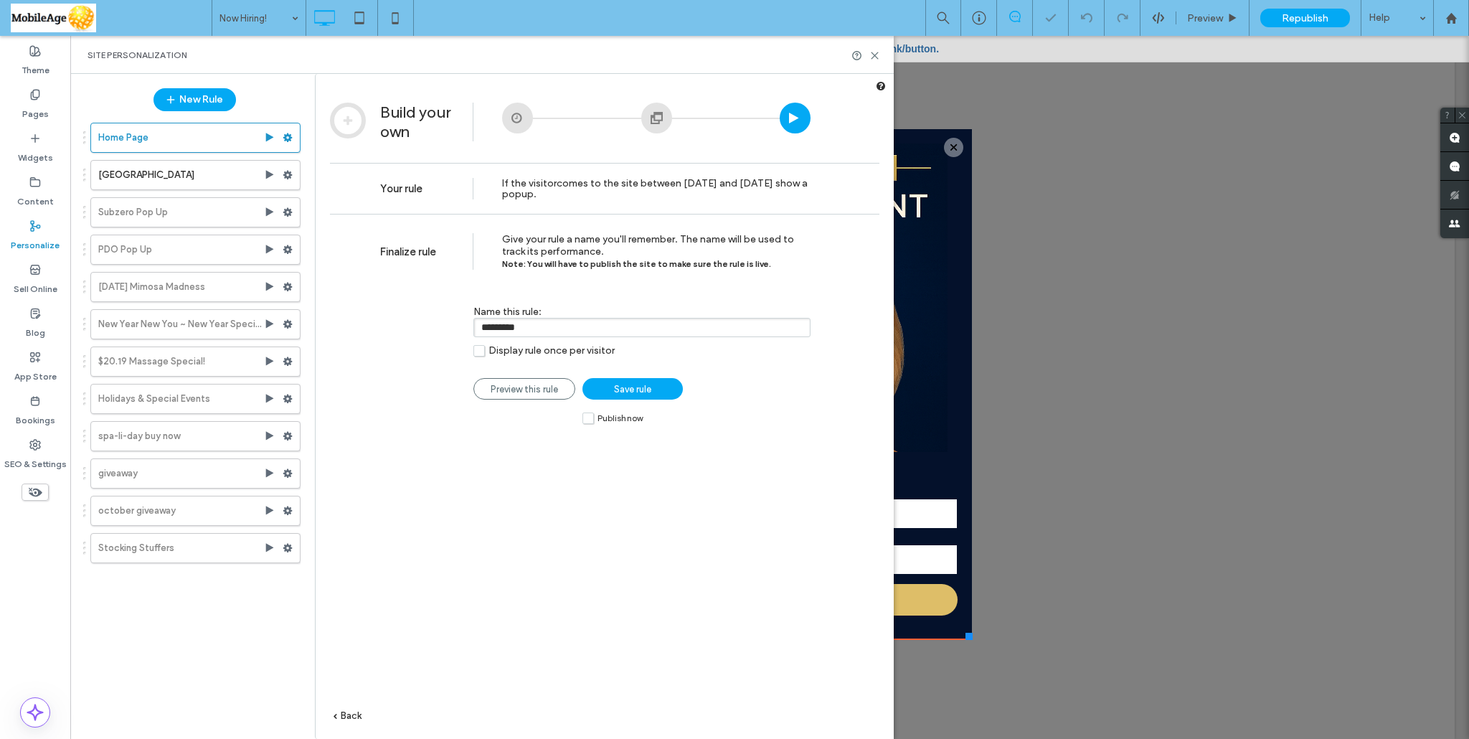
click at [588, 416] on label "Publish now" at bounding box center [612, 418] width 60 height 12
click at [614, 393] on span "Save rule" at bounding box center [632, 389] width 37 height 11
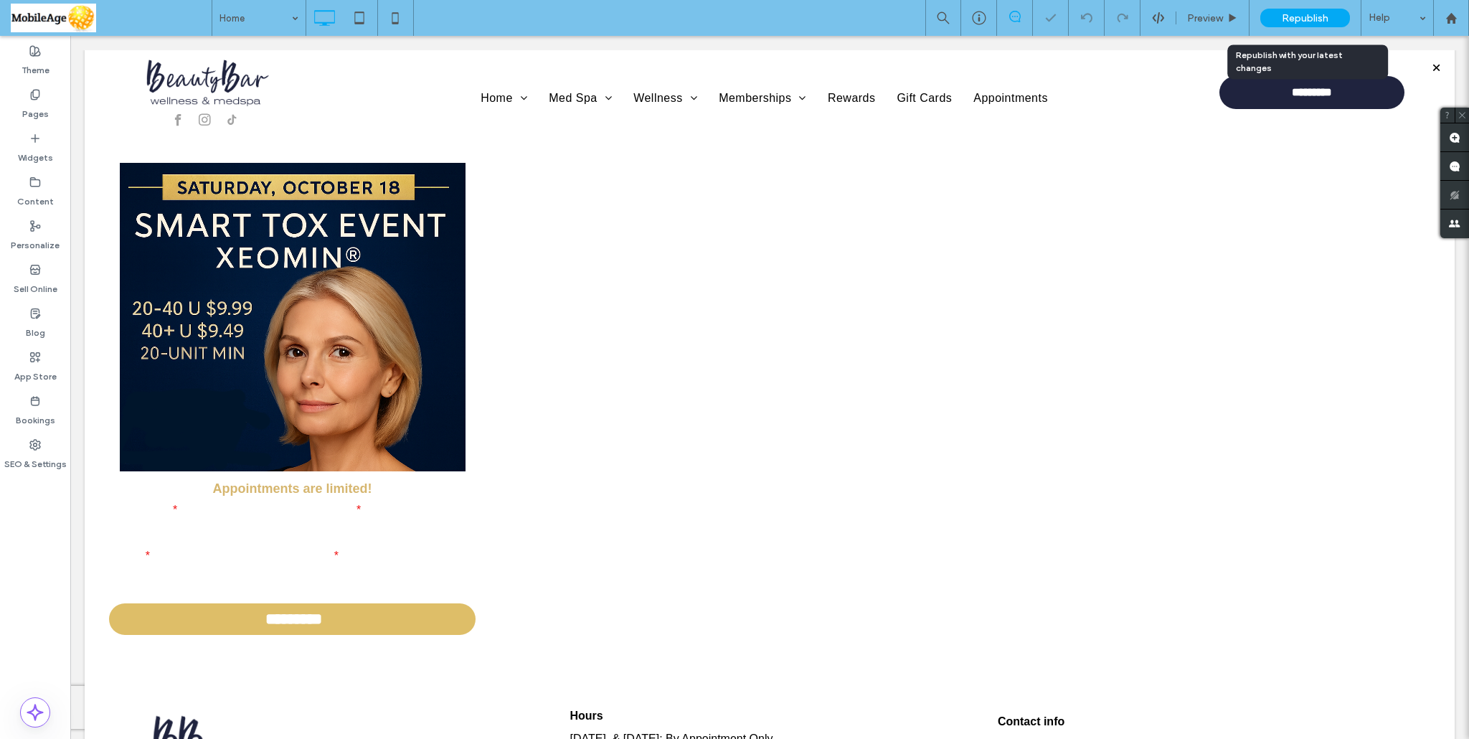
click at [1304, 15] on span "Republish" at bounding box center [1305, 18] width 47 height 12
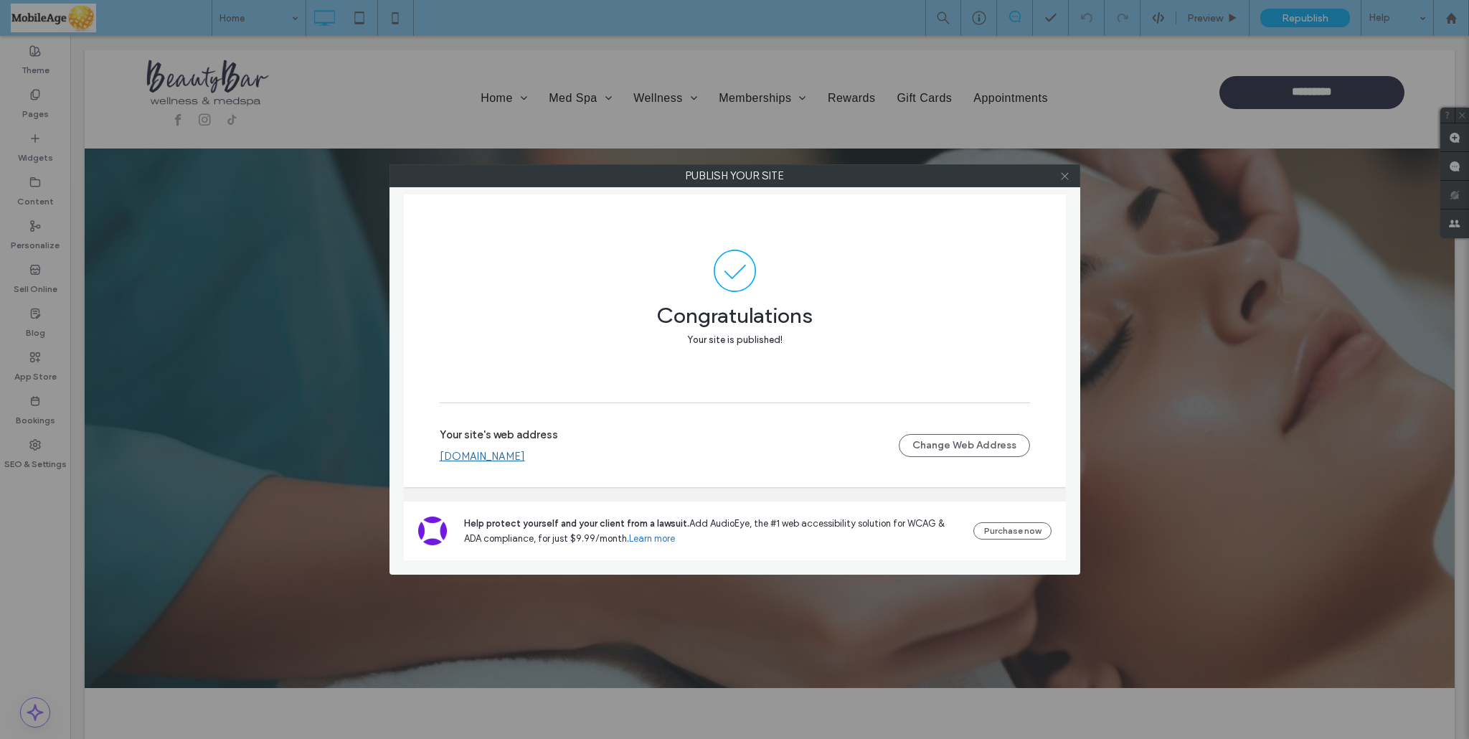
click at [1067, 173] on use at bounding box center [1064, 175] width 7 height 7
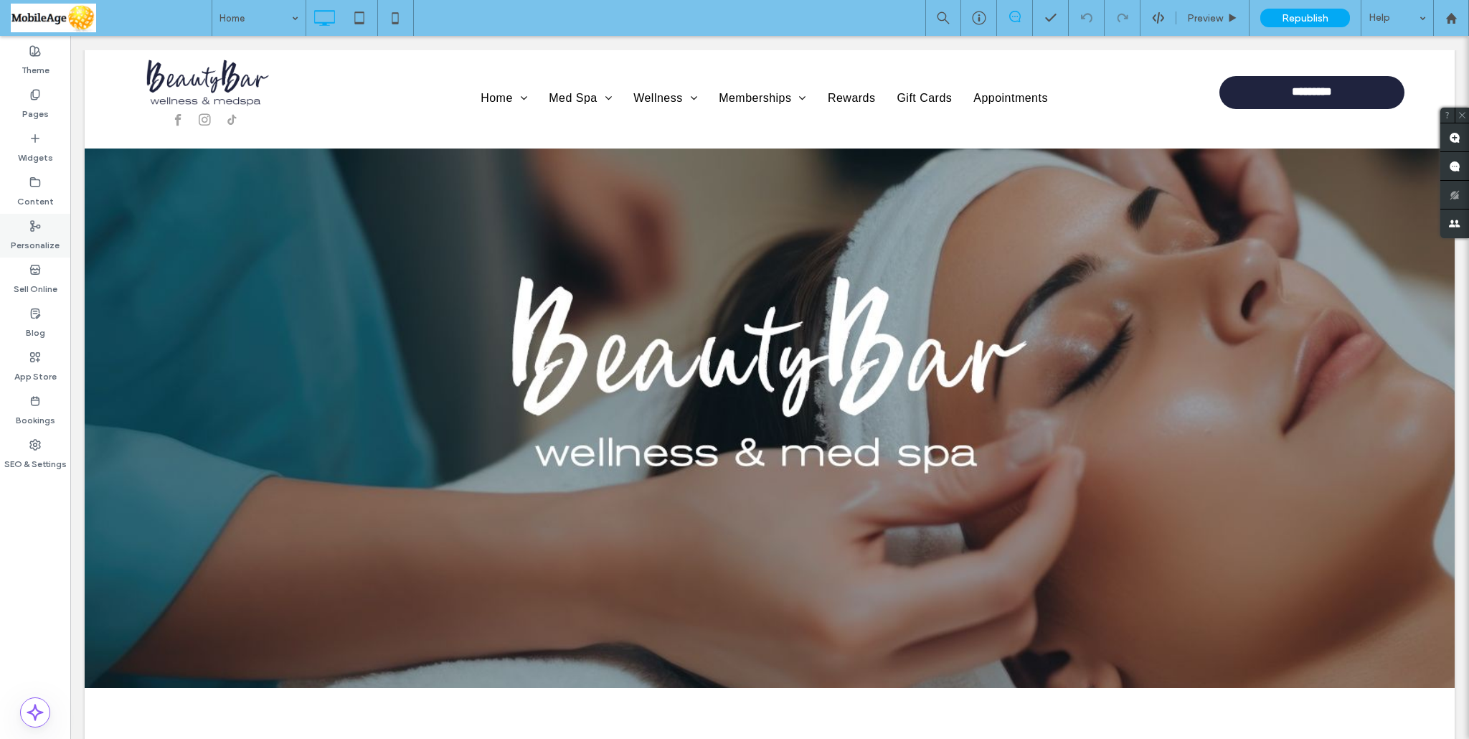
click at [35, 227] on icon at bounding box center [34, 225] width 11 height 11
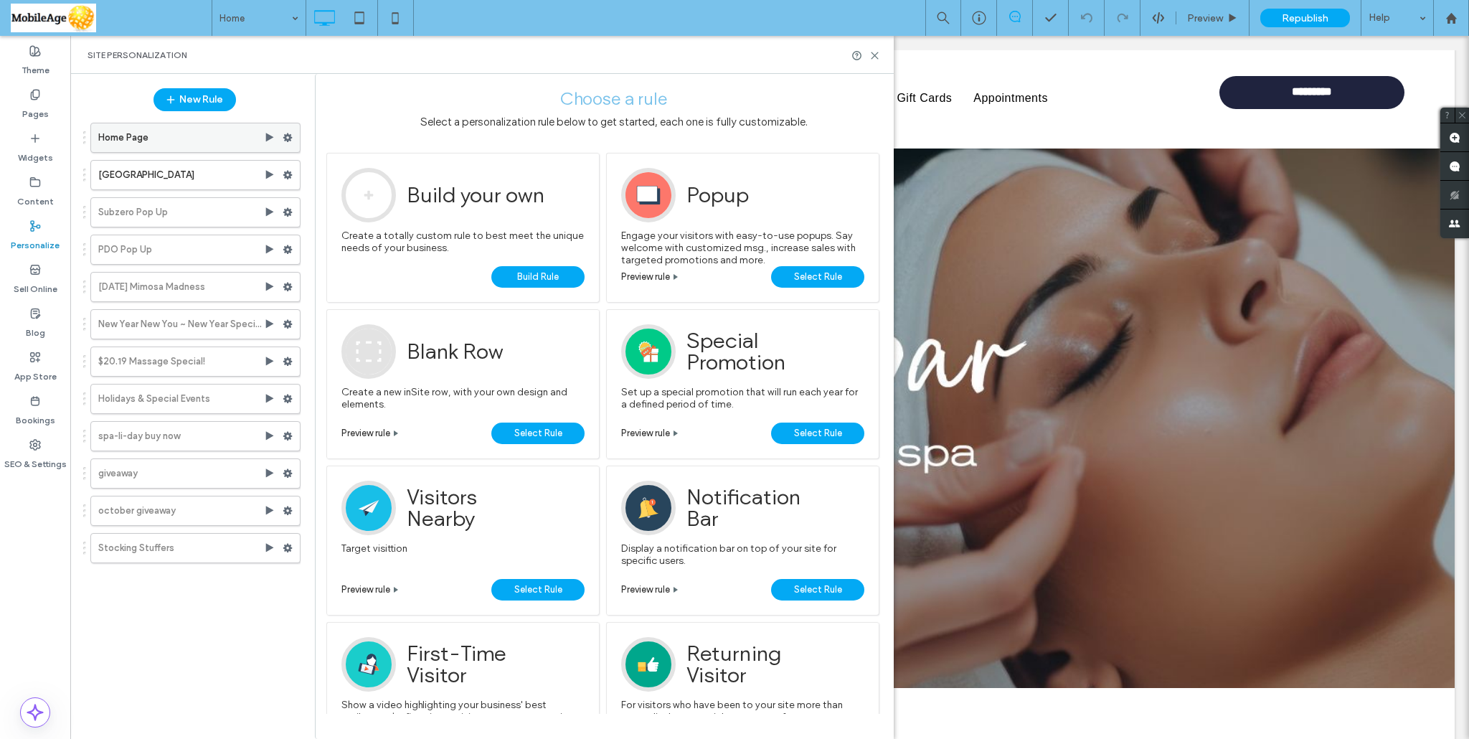
click at [271, 134] on icon at bounding box center [269, 137] width 11 height 11
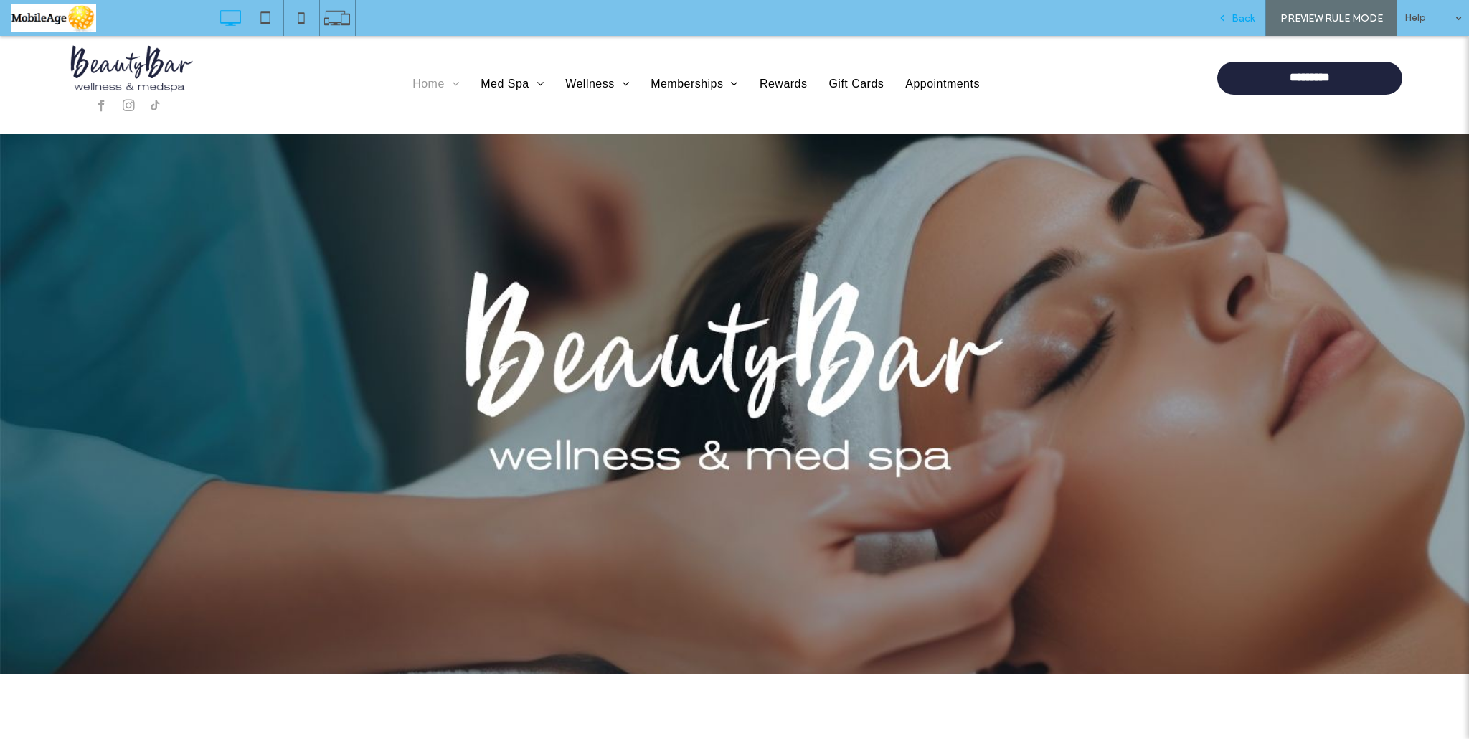
click at [1229, 25] on div "Back" at bounding box center [1236, 18] width 60 height 36
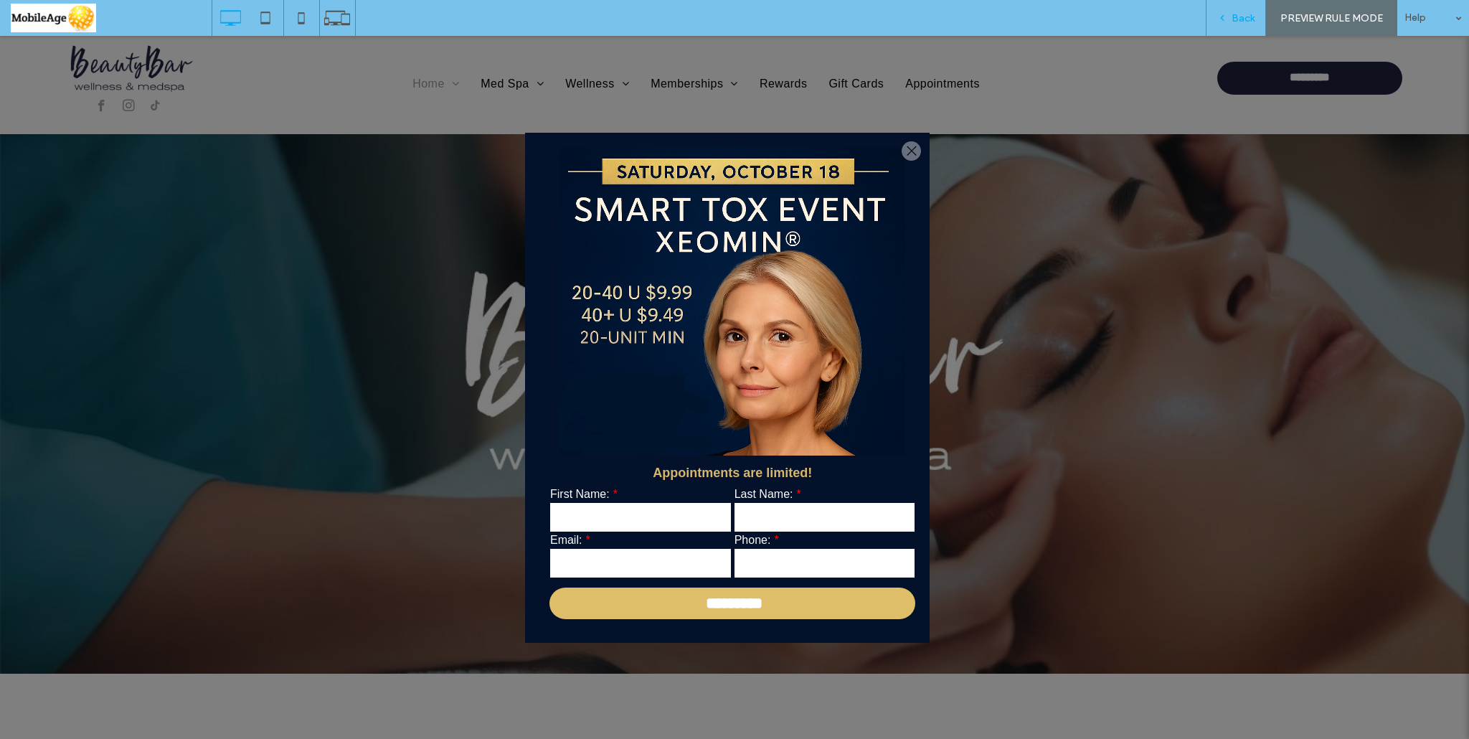
click at [1241, 14] on span "Back" at bounding box center [1242, 18] width 23 height 12
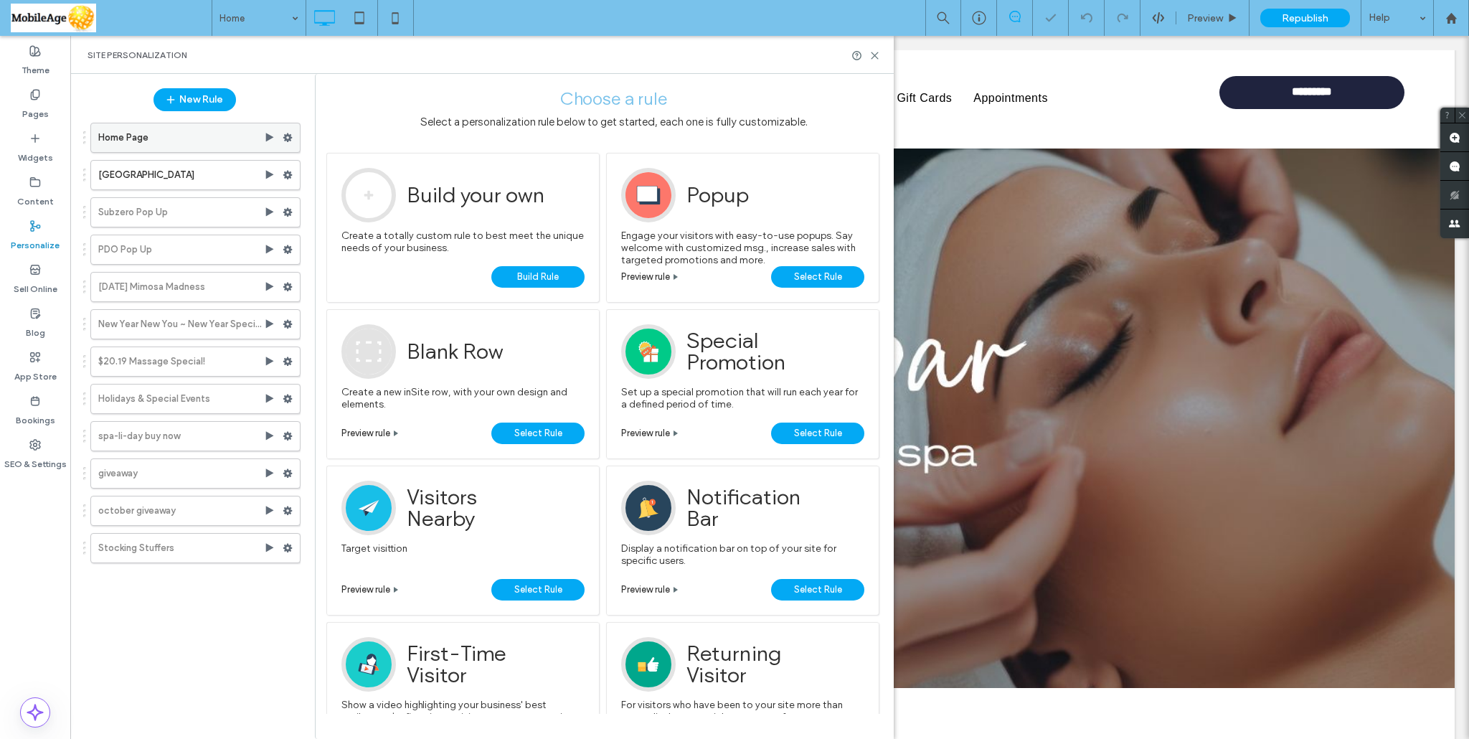
click at [290, 140] on use at bounding box center [287, 137] width 9 height 9
click at [480, 185] on div "Edit Action" at bounding box center [507, 194] width 119 height 27
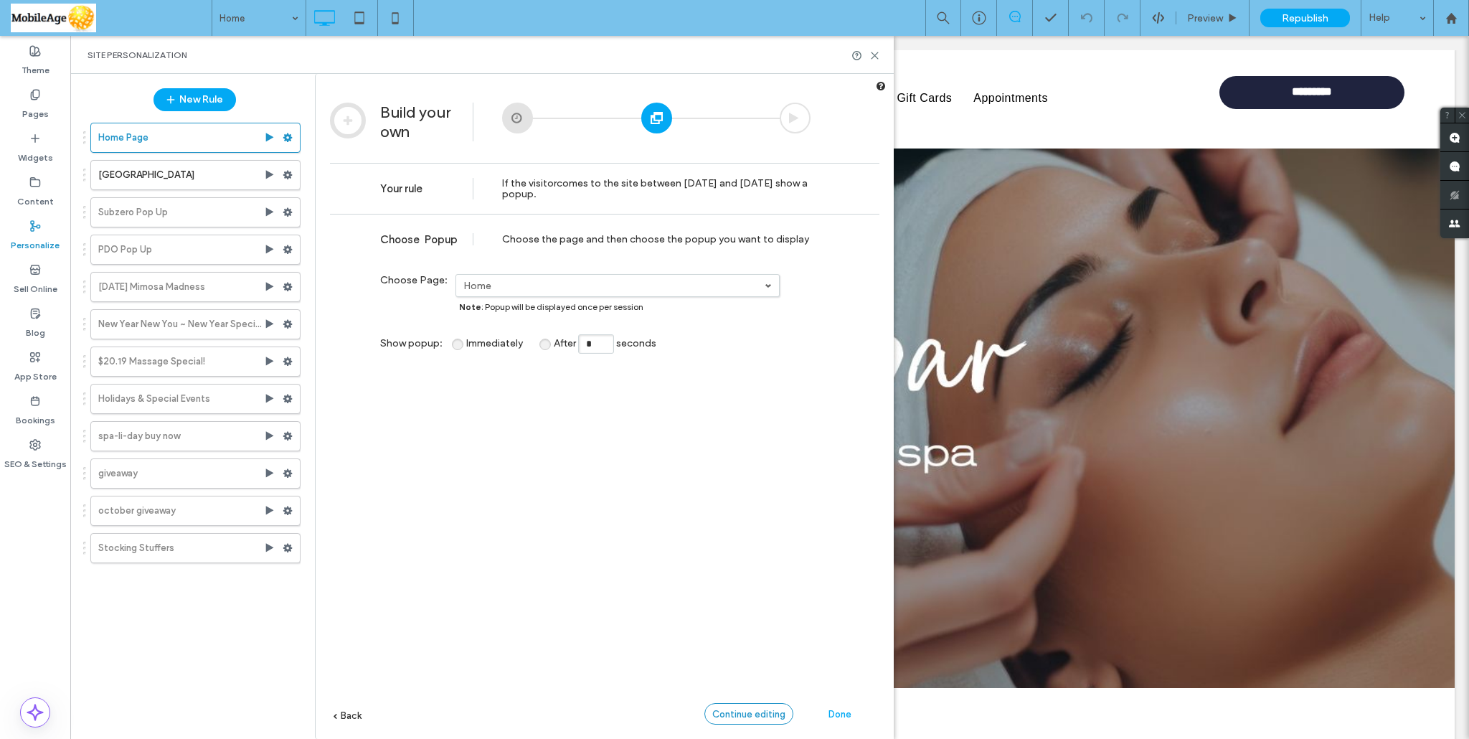
click at [738, 709] on span "Continue editing" at bounding box center [748, 714] width 73 height 11
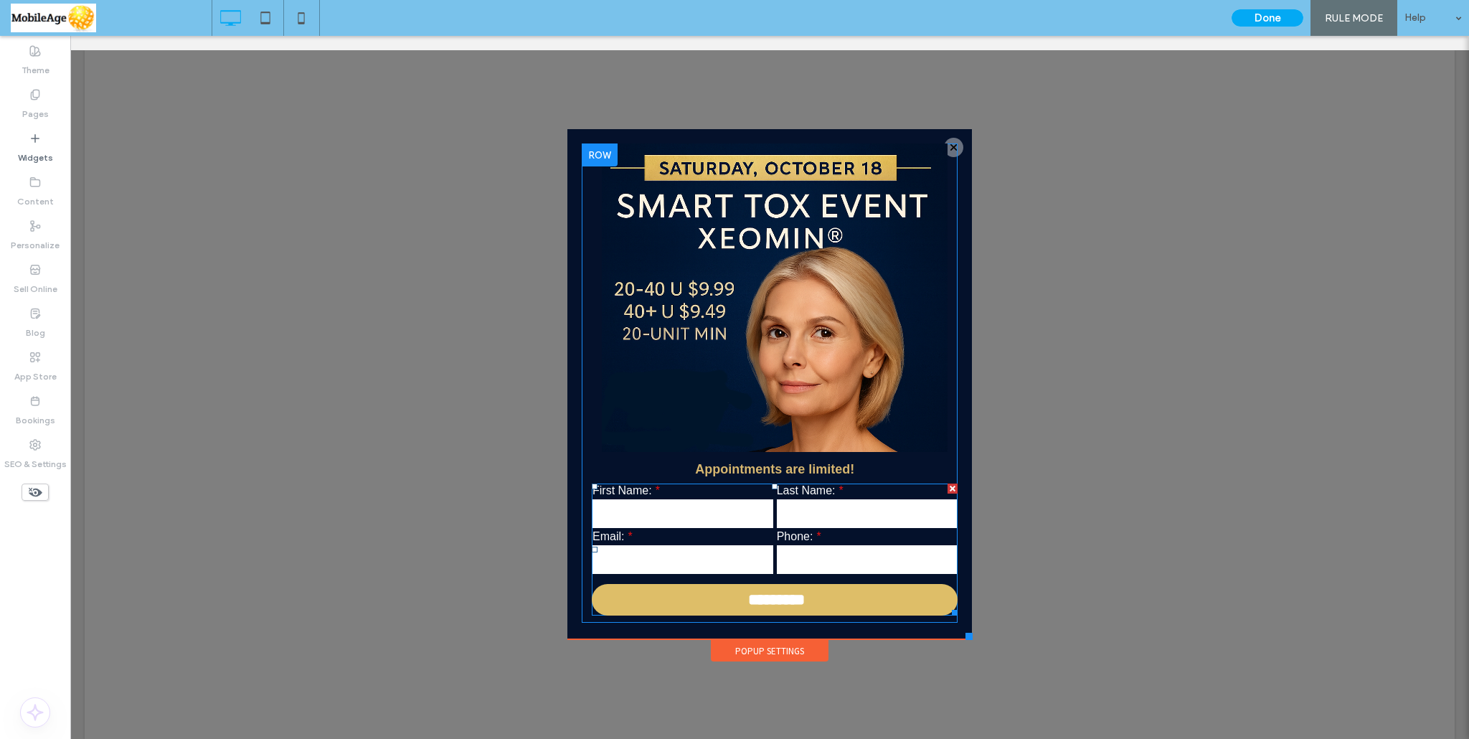
click at [711, 602] on input "*********" at bounding box center [776, 600] width 359 height 32
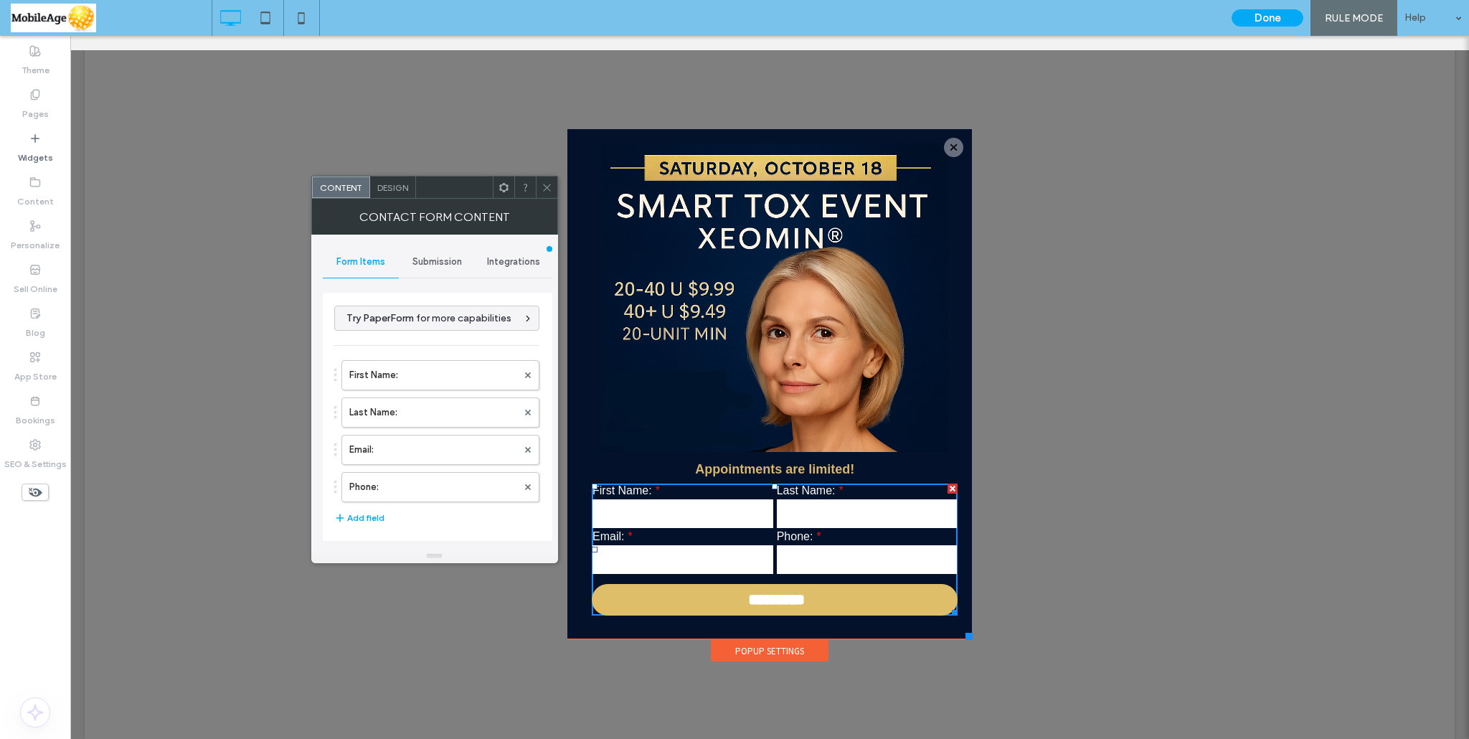
click at [442, 265] on span "Submission" at bounding box center [436, 261] width 49 height 11
click at [386, 191] on span "Design" at bounding box center [392, 187] width 31 height 11
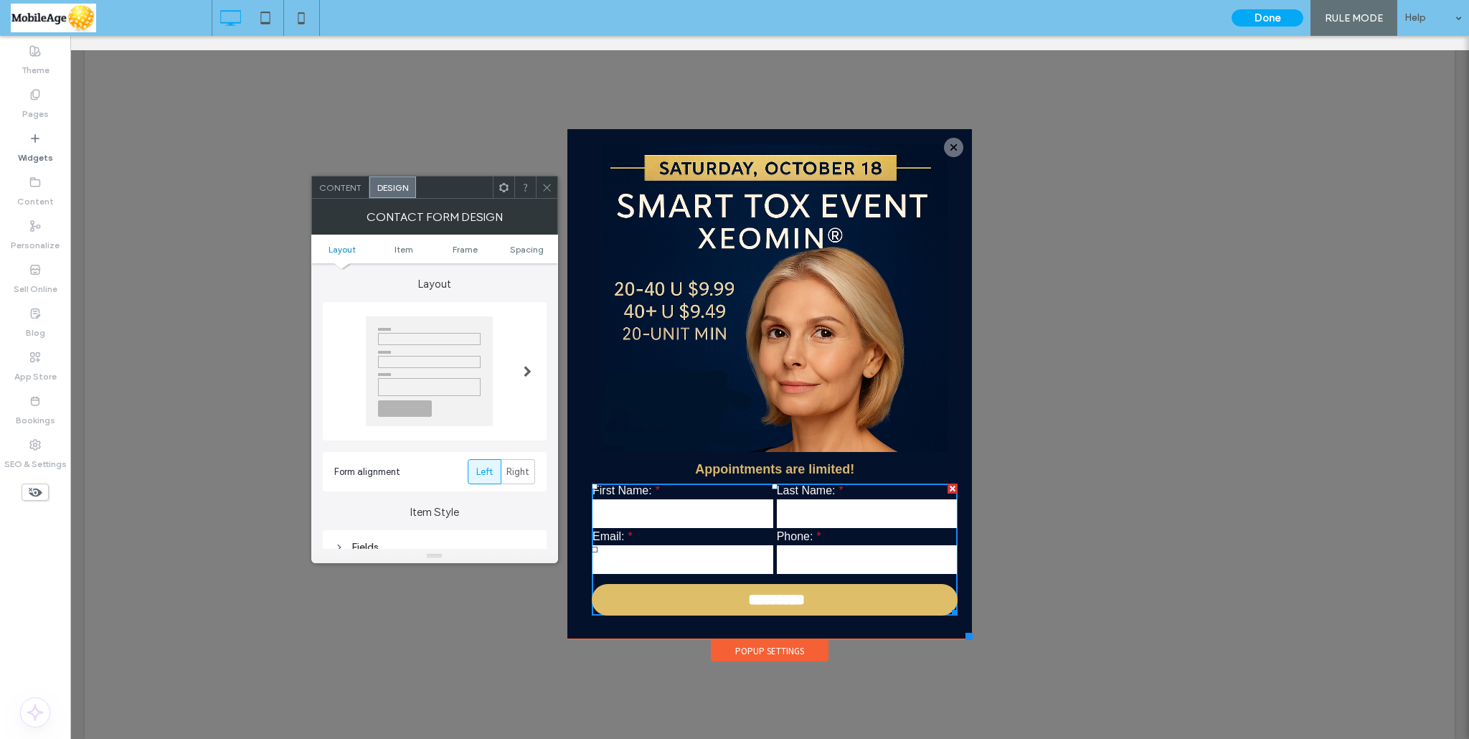
click at [352, 191] on span "Content" at bounding box center [340, 187] width 42 height 11
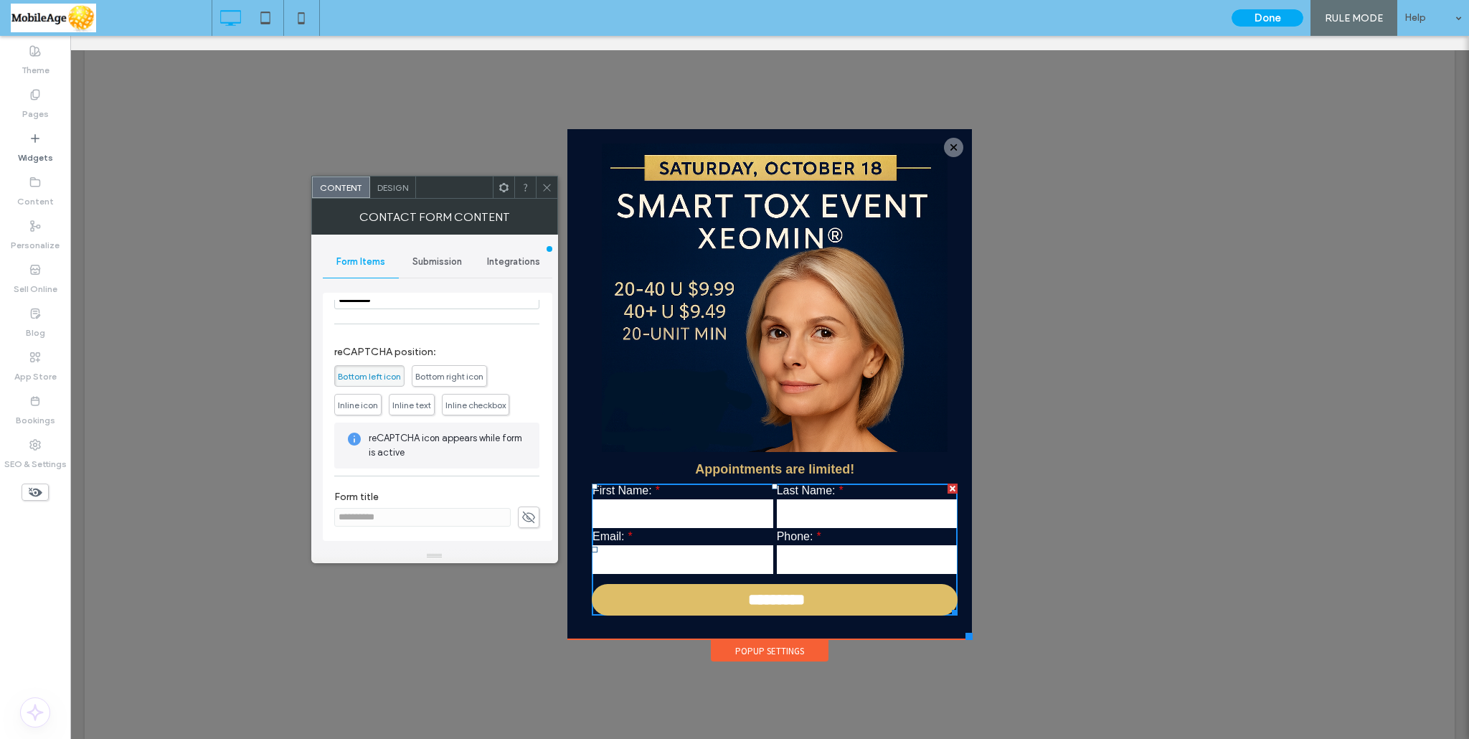
scroll to position [288, 0]
click at [526, 516] on icon at bounding box center [528, 516] width 14 height 16
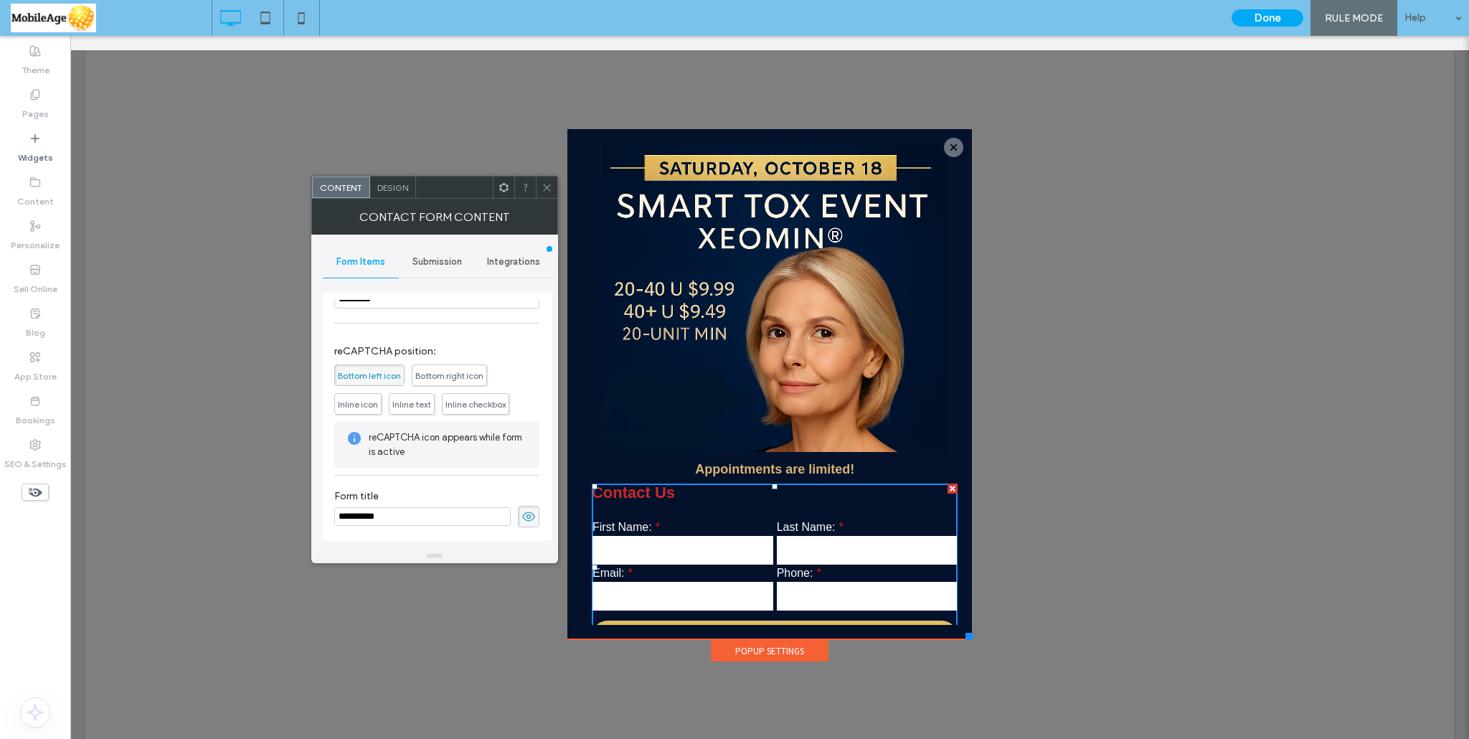
click at [405, 513] on input "**********" at bounding box center [422, 516] width 176 height 19
paste input "**********"
type input "**********"
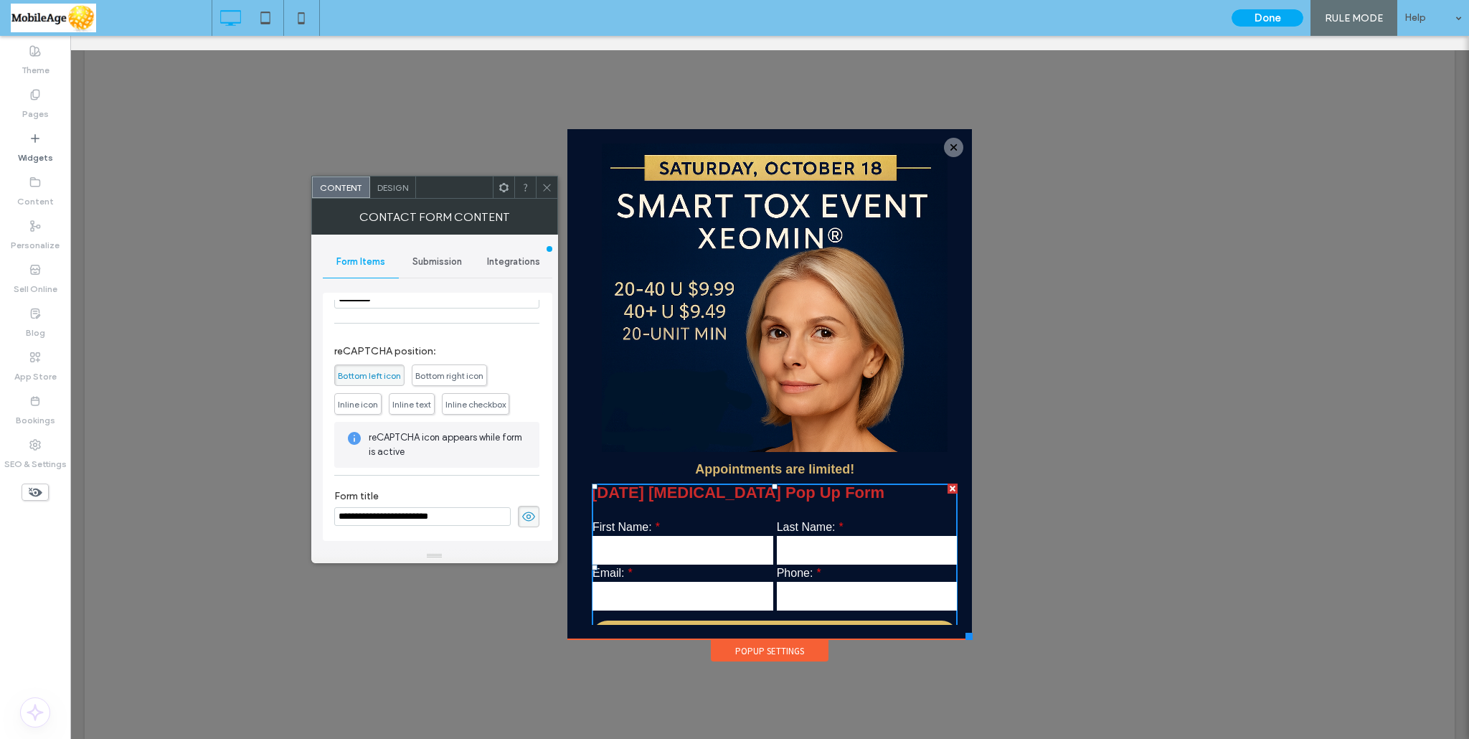
click at [518, 516] on span at bounding box center [529, 517] width 22 height 22
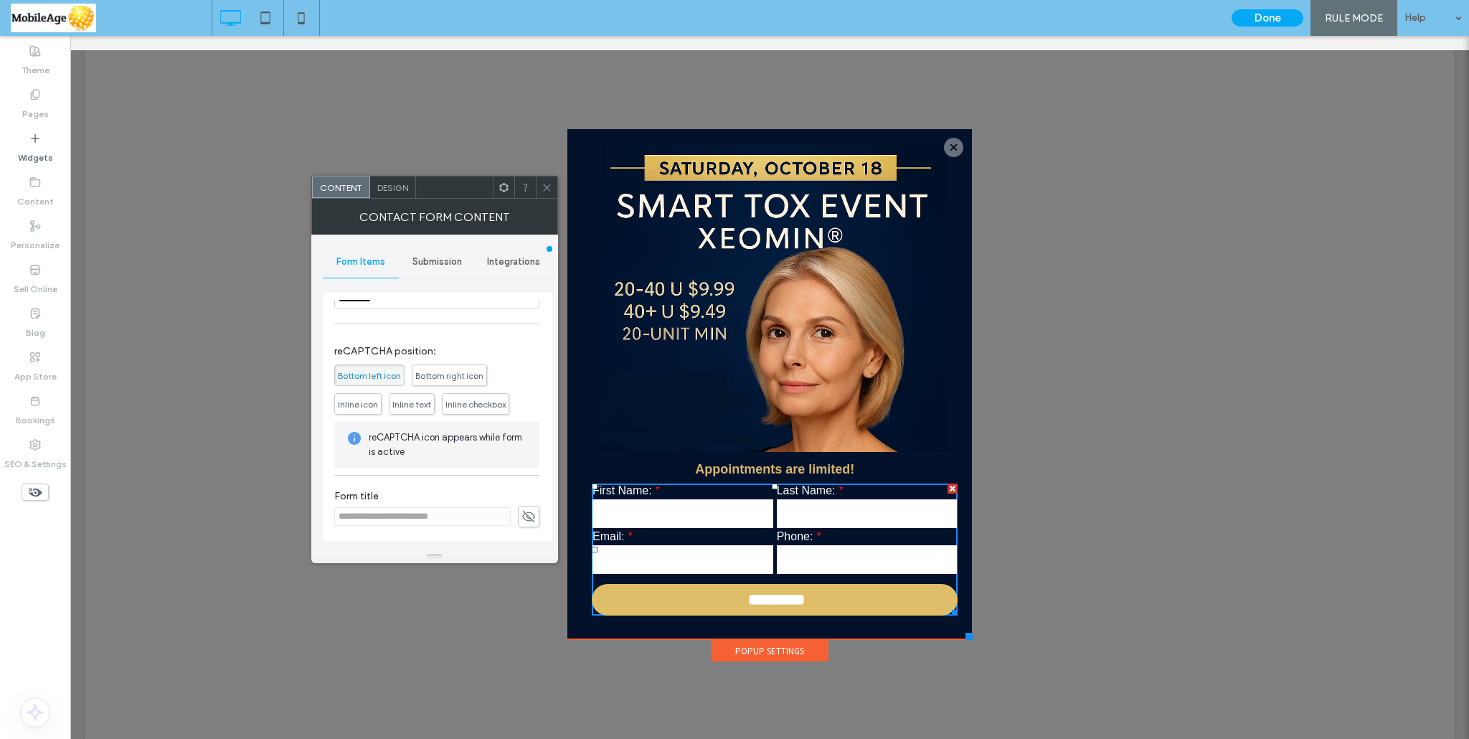
click at [436, 262] on span "Submission" at bounding box center [436, 261] width 49 height 11
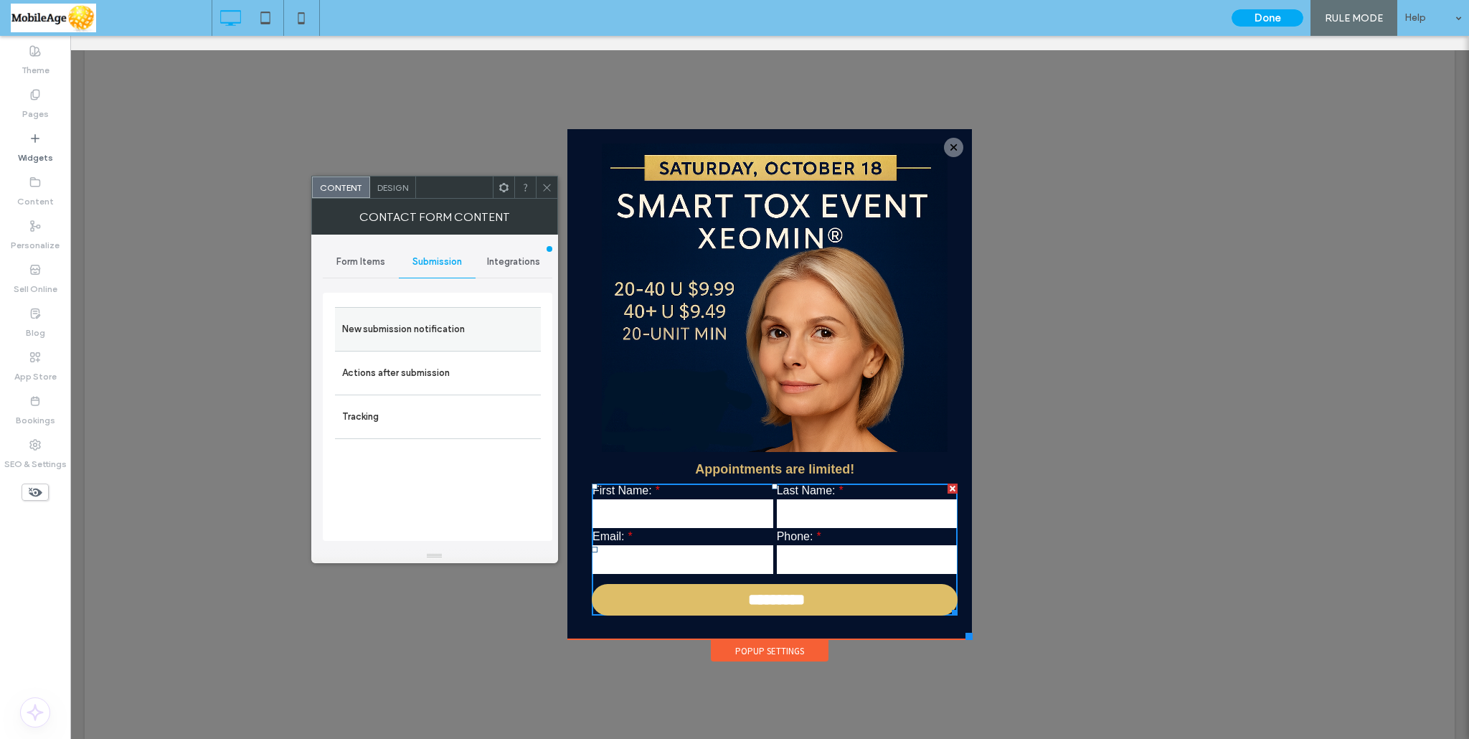
click at [396, 332] on label "New submission notification" at bounding box center [437, 329] width 191 height 29
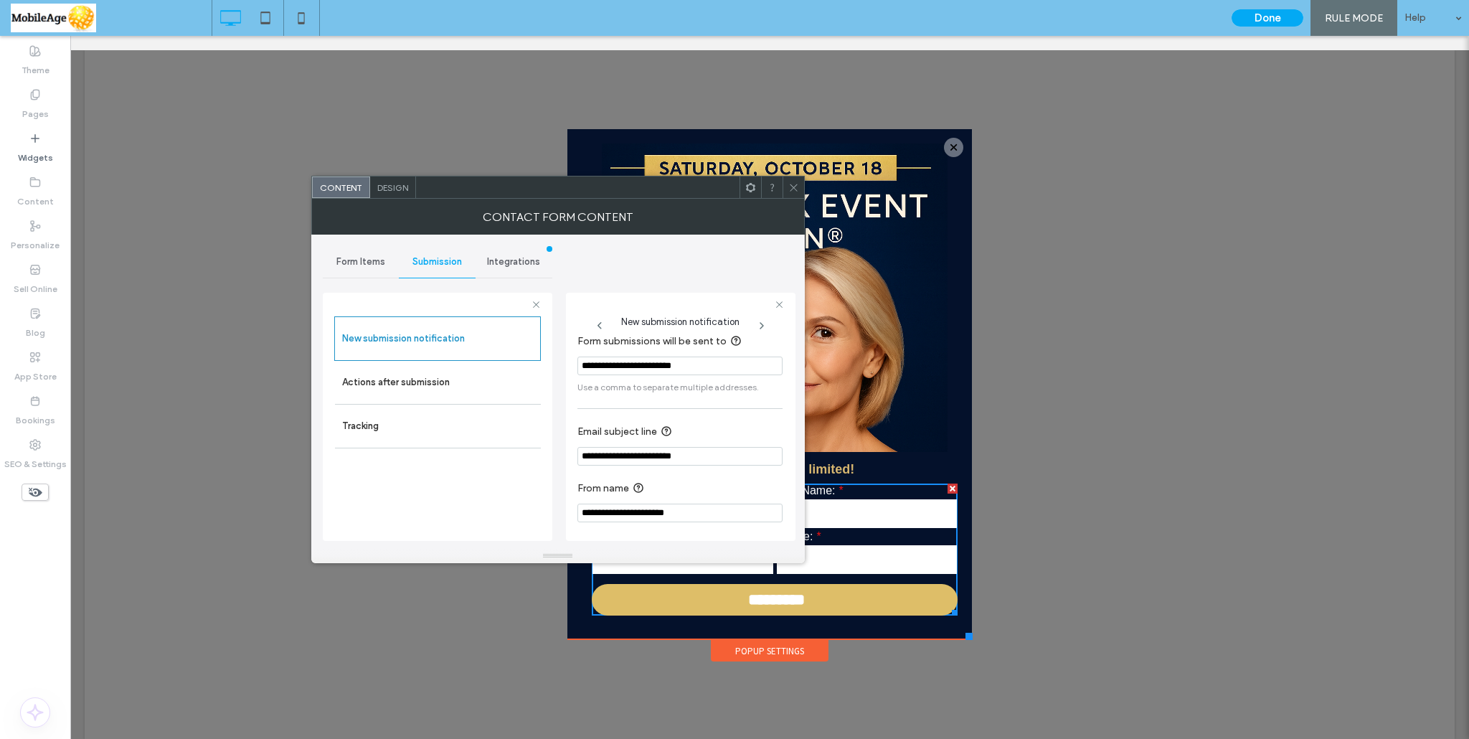
scroll to position [12, 0]
click at [353, 256] on span "Form Items" at bounding box center [360, 261] width 49 height 11
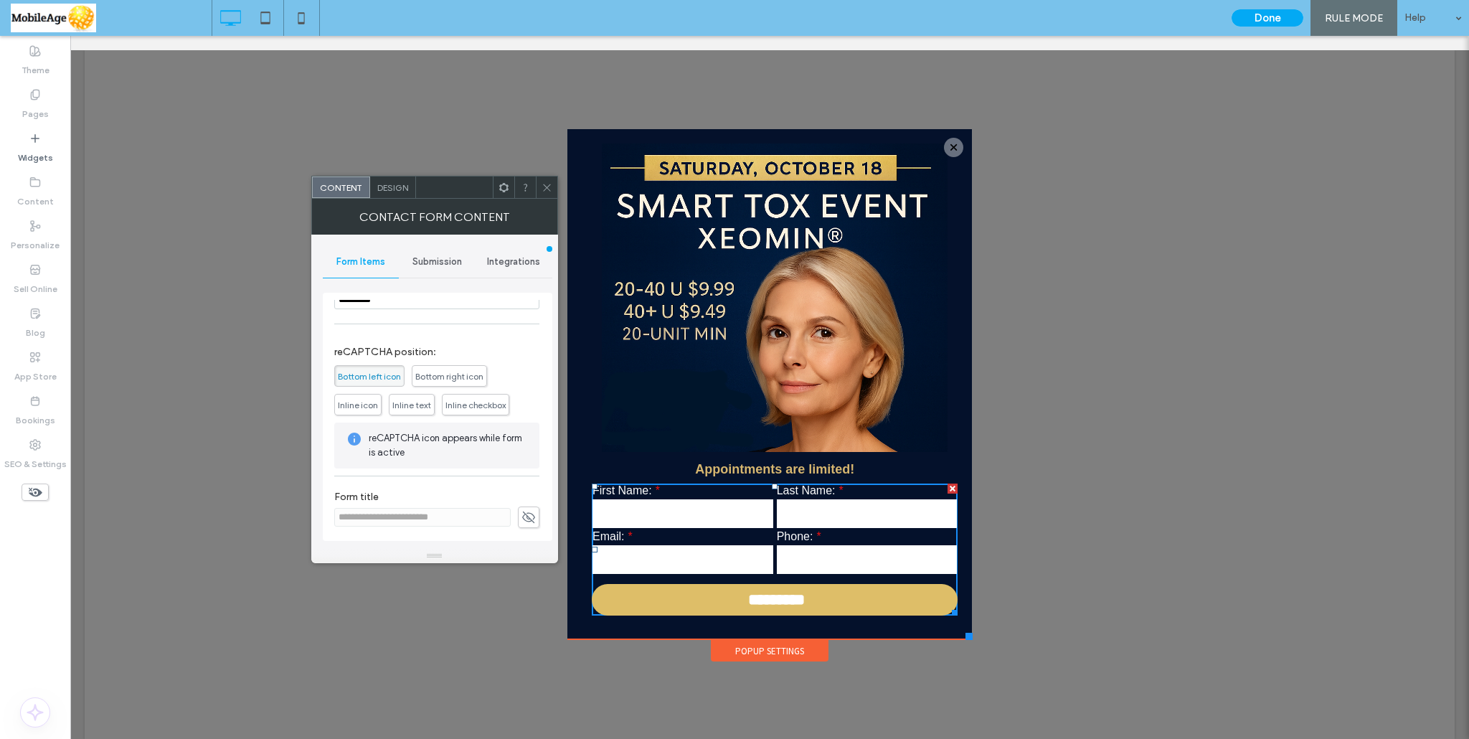
scroll to position [288, 0]
click at [542, 183] on icon at bounding box center [546, 187] width 11 height 11
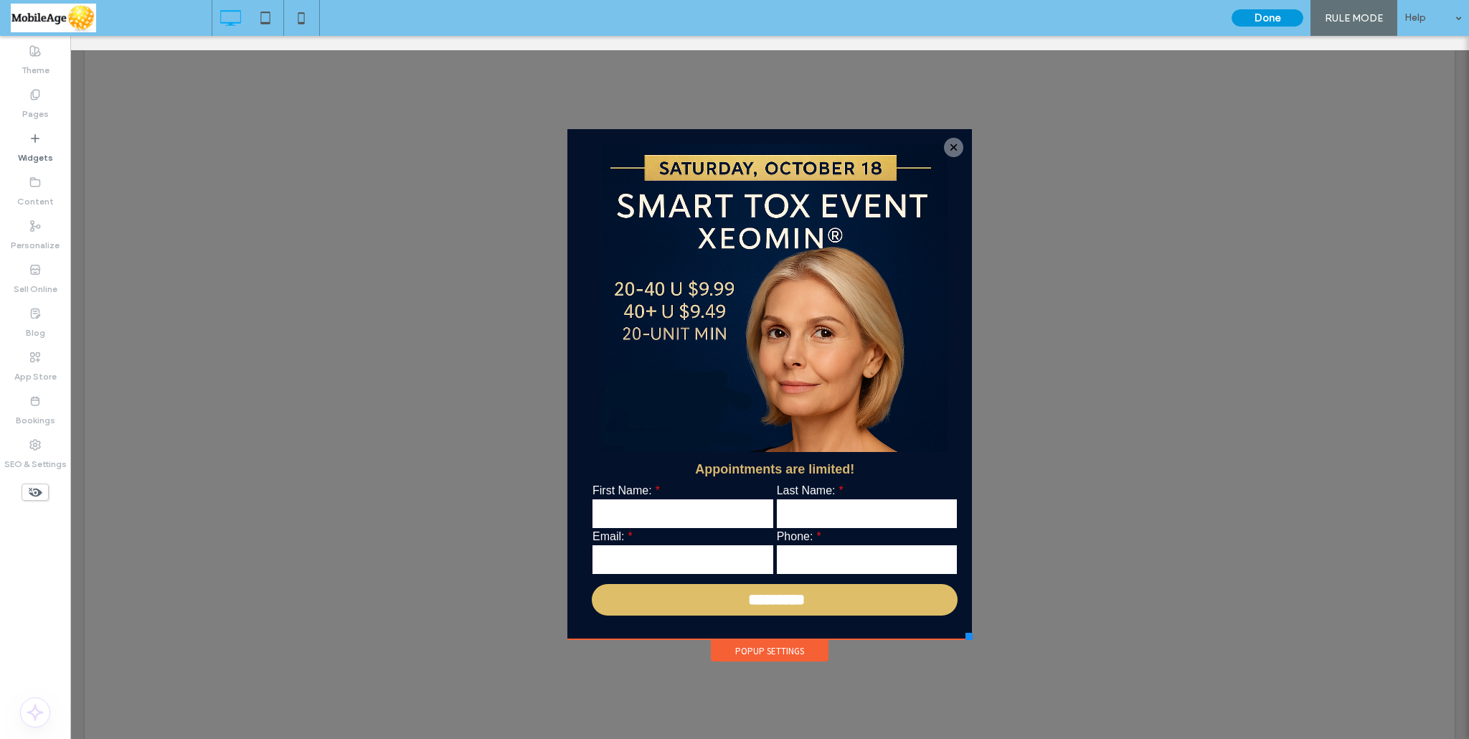
click at [1262, 22] on button "Done" at bounding box center [1267, 17] width 72 height 17
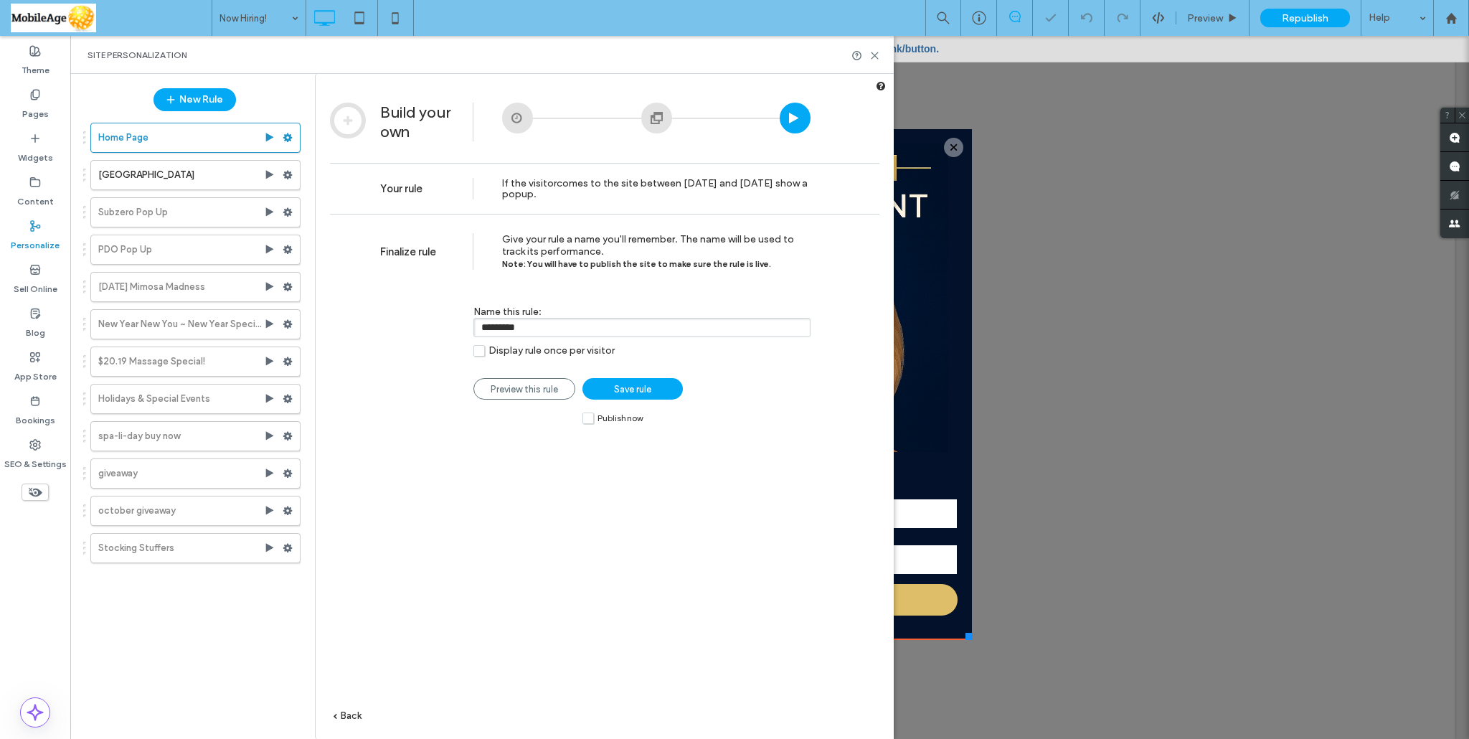
click at [663, 390] on link "Save rule" at bounding box center [632, 389] width 100 height 22
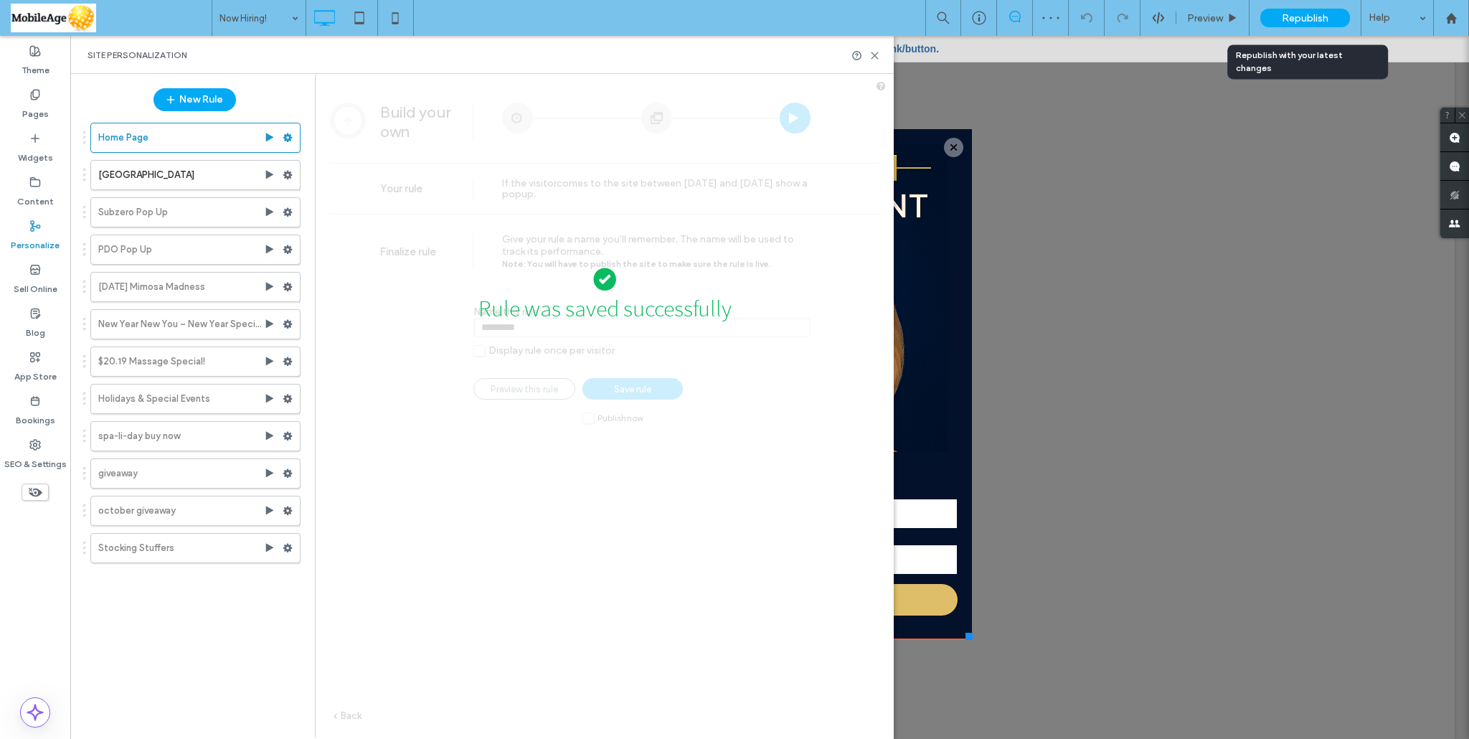
click at [1307, 14] on span "Republish" at bounding box center [1305, 18] width 47 height 12
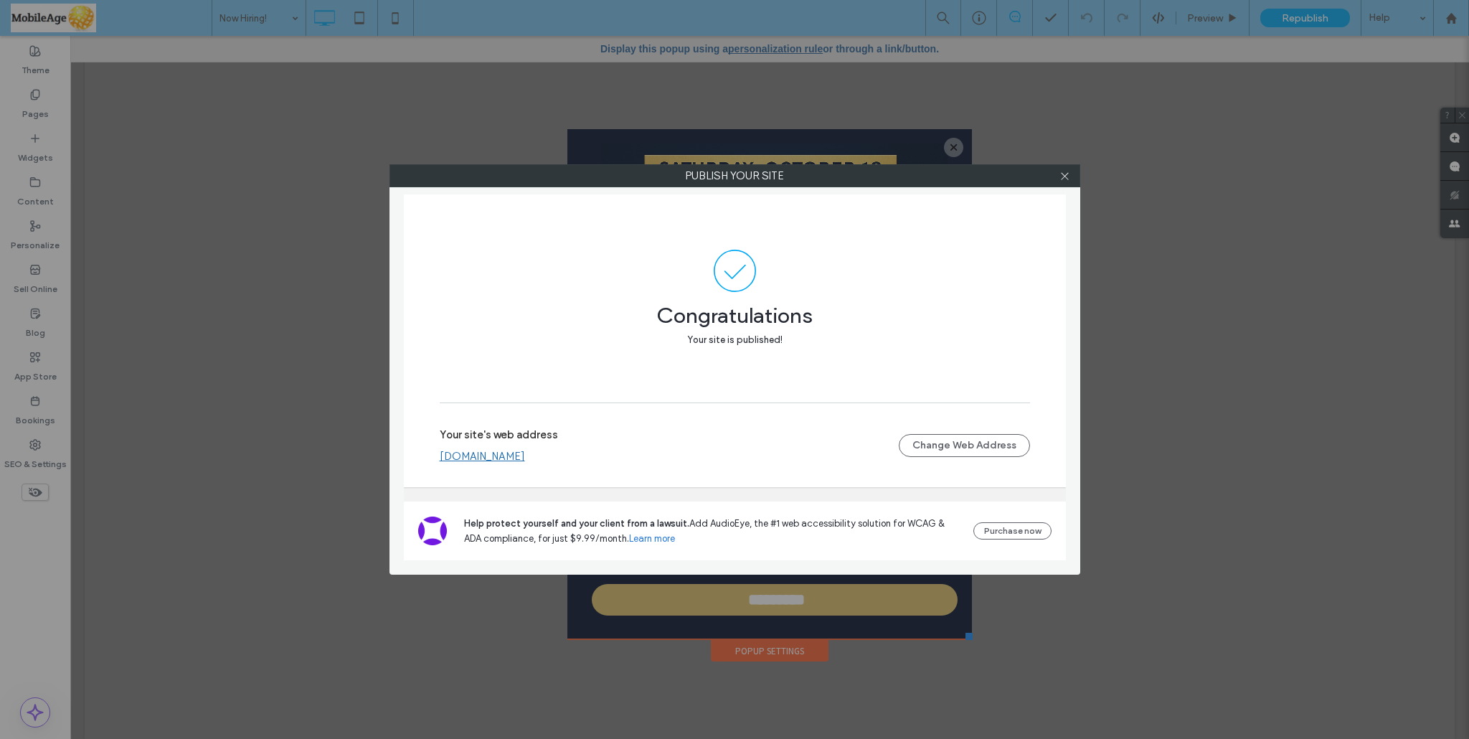
click at [511, 451] on link "[DOMAIN_NAME]" at bounding box center [482, 456] width 85 height 13
